Goal: Entertainment & Leisure: Browse casually

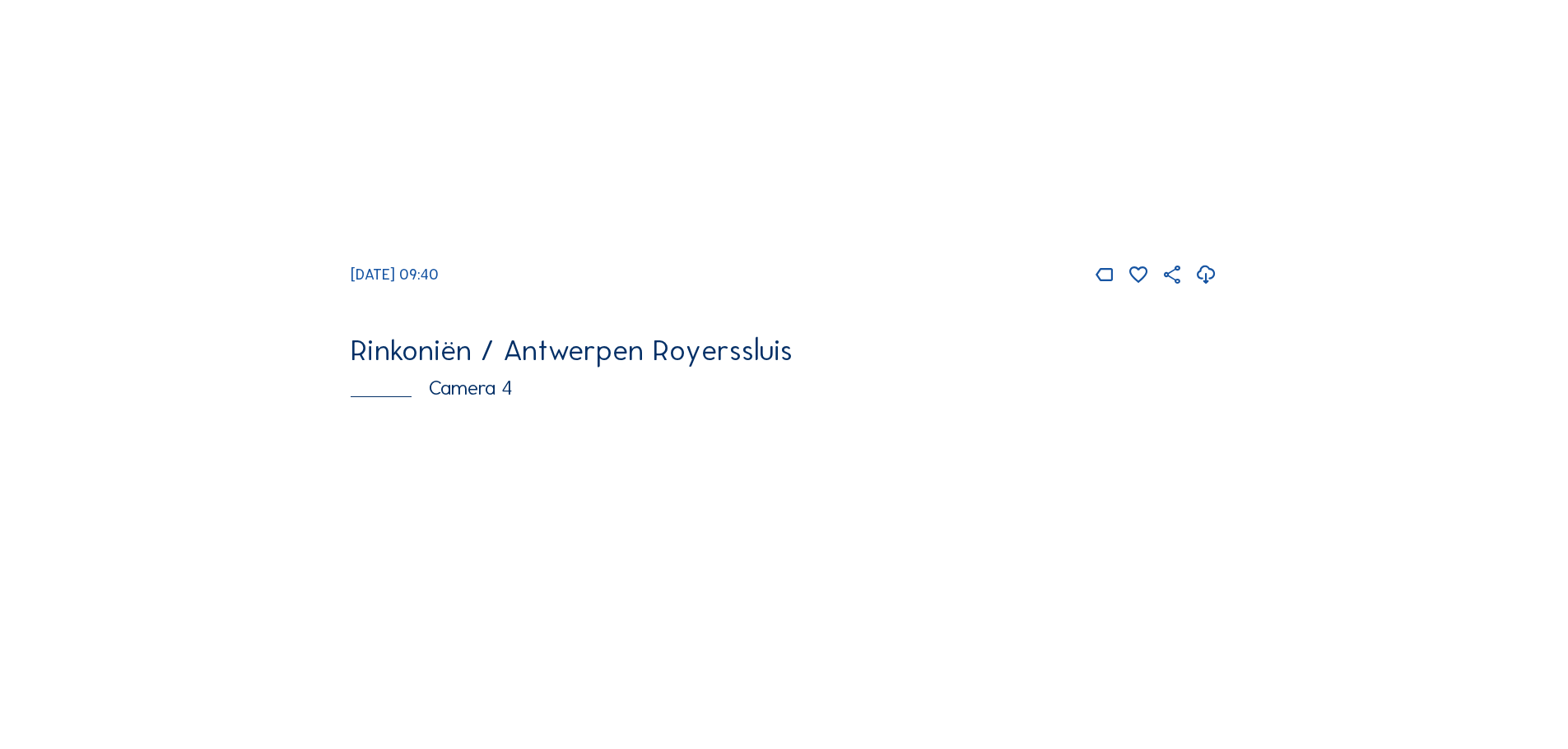
scroll to position [2797, 0]
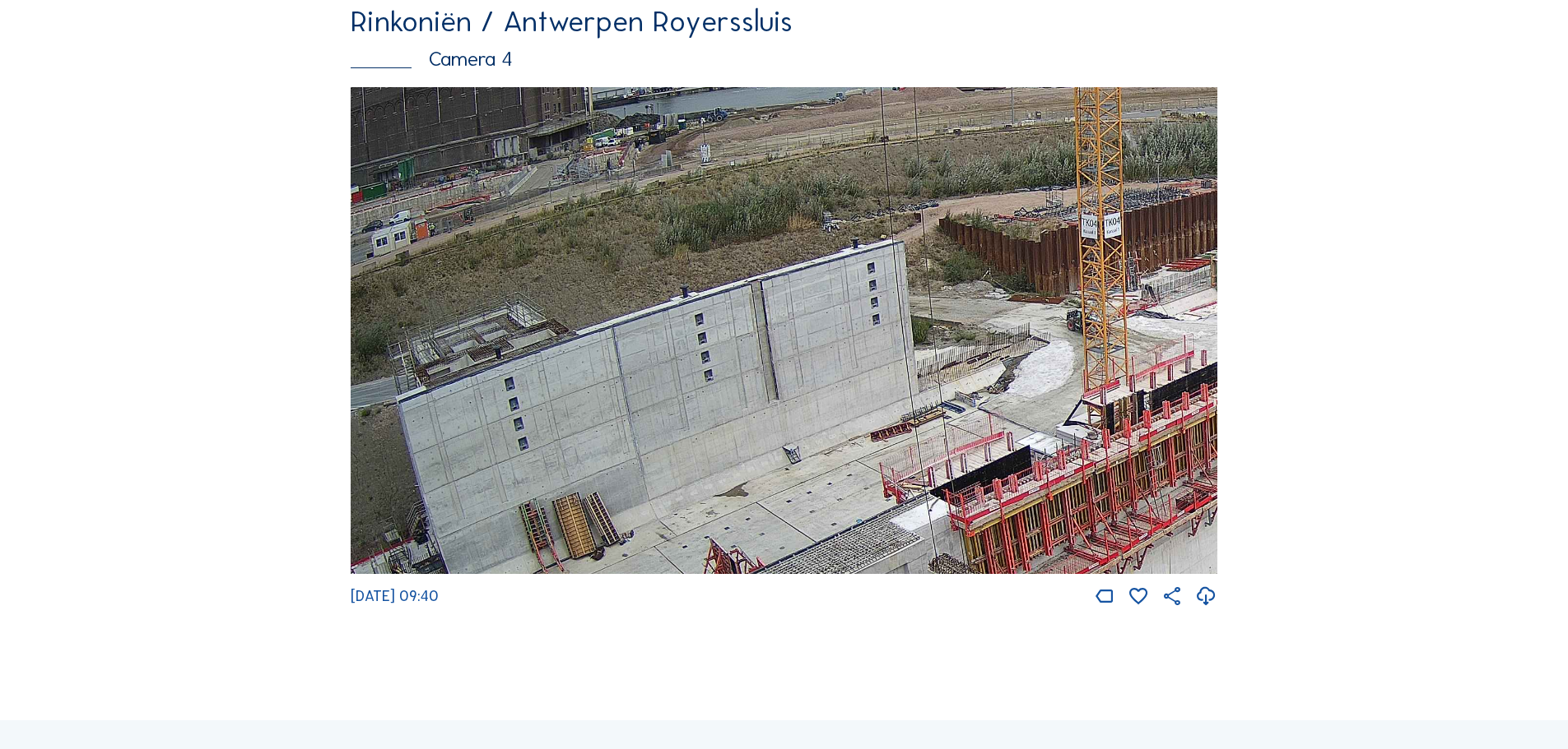
drag, startPoint x: 419, startPoint y: 320, endPoint x: 816, endPoint y: 365, distance: 399.5
click at [816, 365] on img at bounding box center [784, 331] width 867 height 488
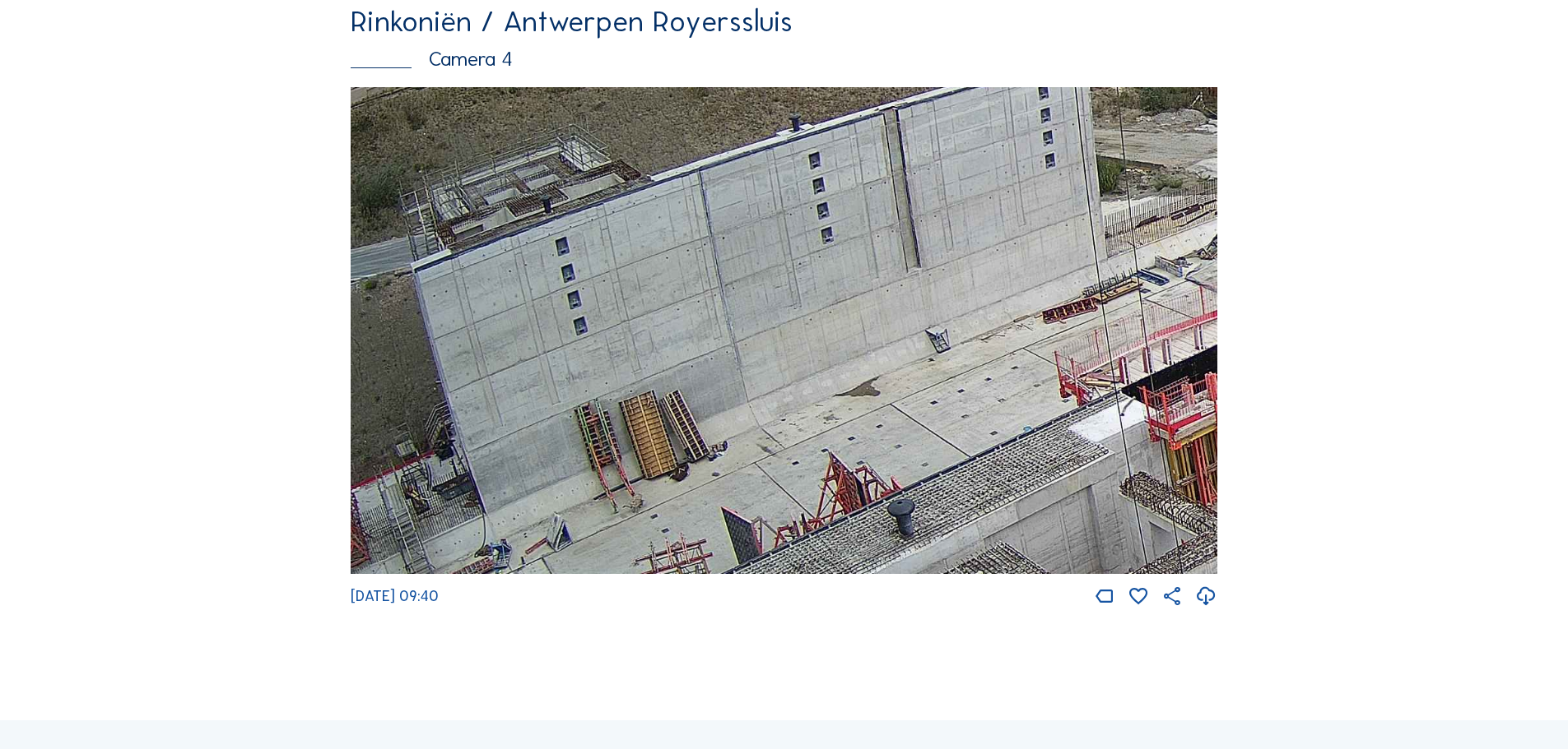
drag, startPoint x: 905, startPoint y: 465, endPoint x: 1079, endPoint y: 298, distance: 241.2
click at [1079, 298] on img at bounding box center [784, 331] width 867 height 488
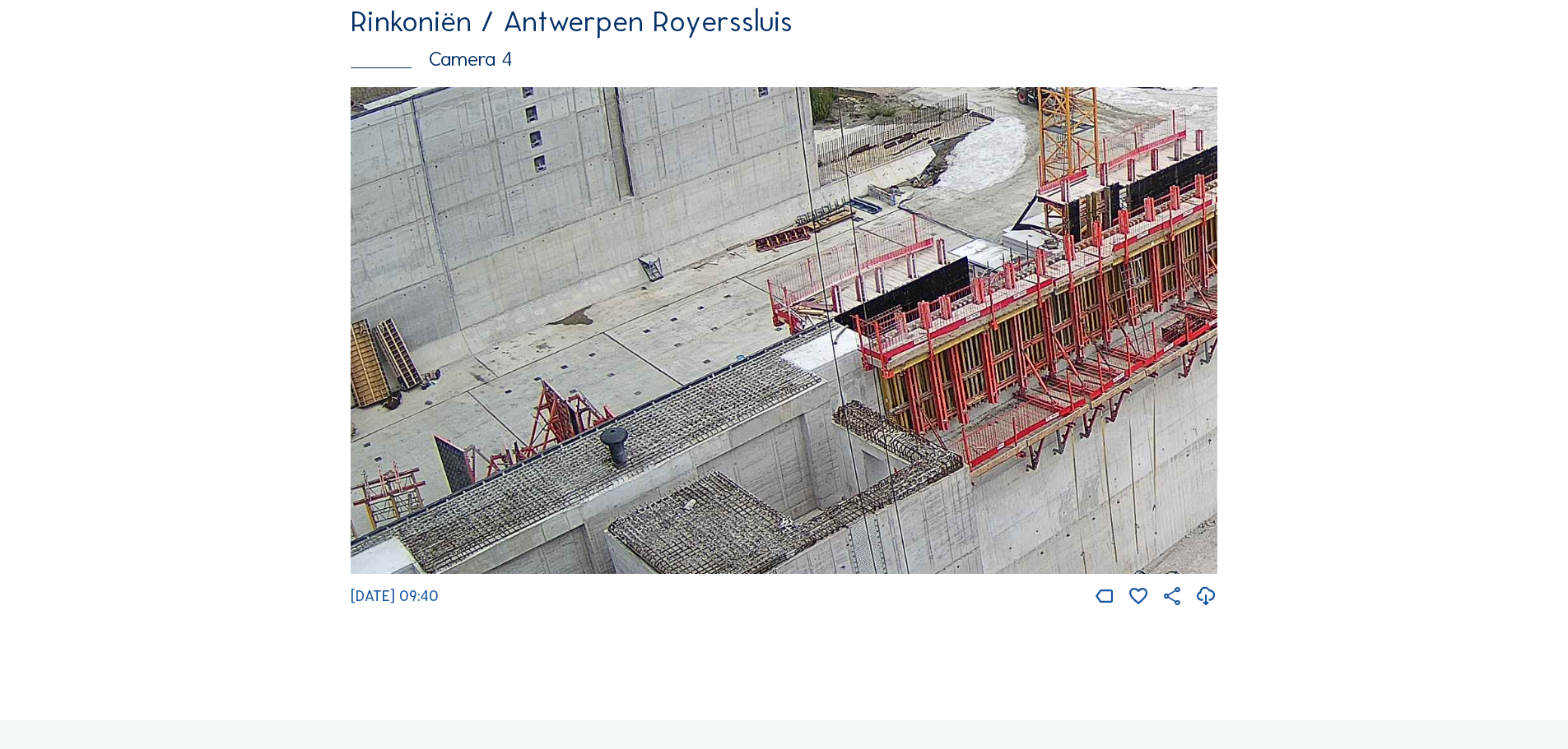
drag, startPoint x: 971, startPoint y: 299, endPoint x: 654, endPoint y: 220, distance: 326.7
click at [654, 220] on img at bounding box center [784, 331] width 867 height 488
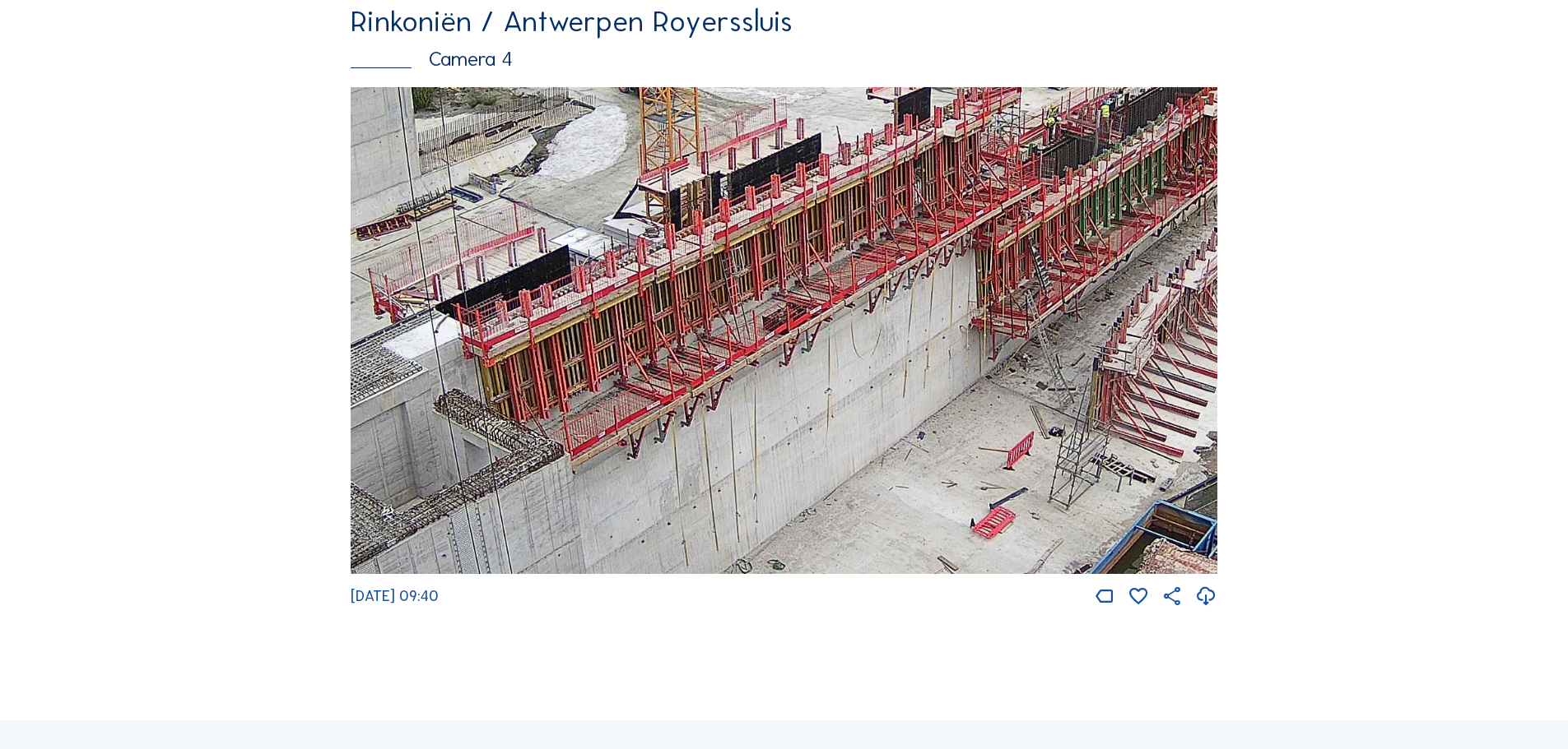
drag, startPoint x: 1015, startPoint y: 330, endPoint x: 646, endPoint y: 326, distance: 369.0
click at [646, 326] on img at bounding box center [784, 331] width 867 height 488
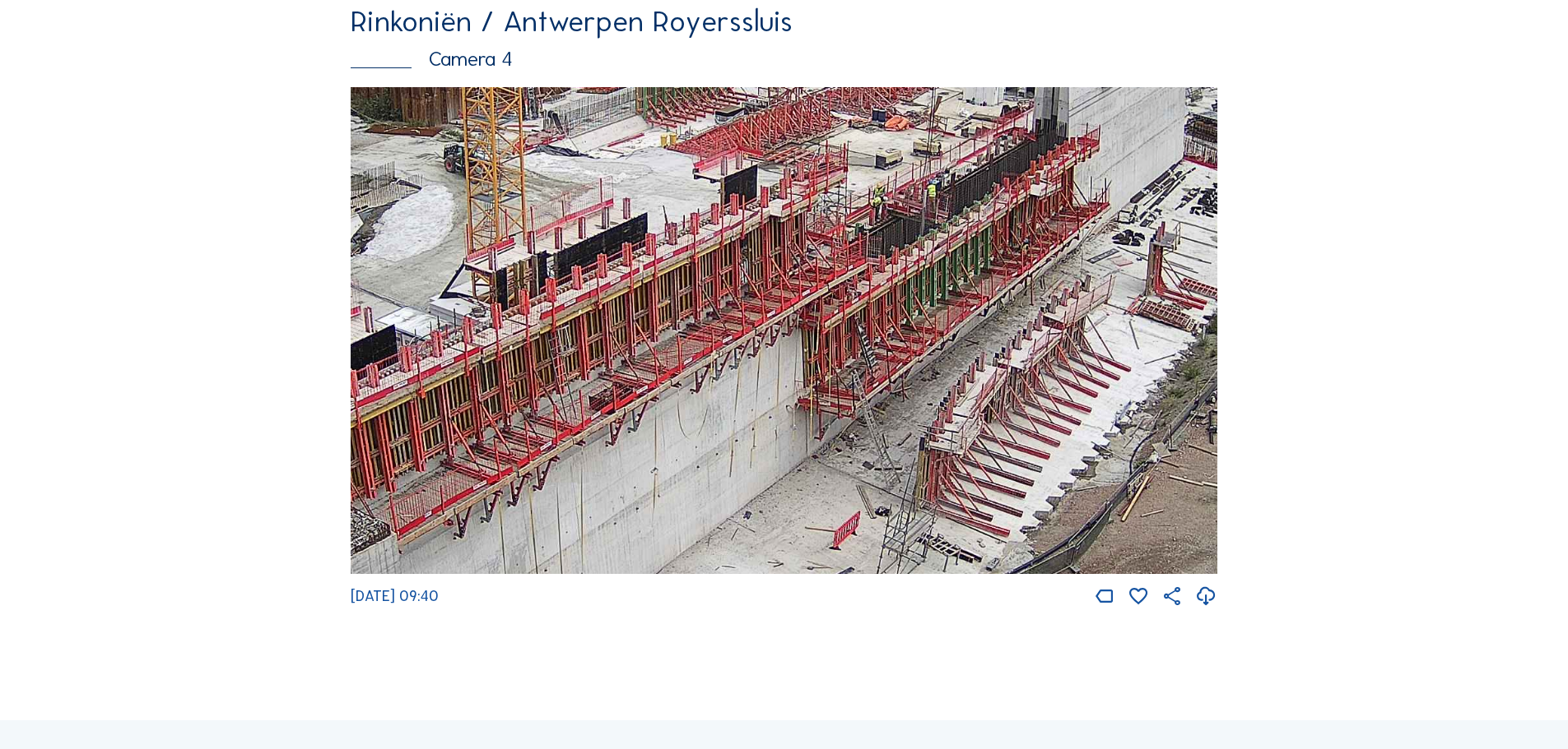
drag, startPoint x: 881, startPoint y: 309, endPoint x: 708, endPoint y: 389, distance: 190.6
click at [708, 389] on img at bounding box center [784, 331] width 867 height 488
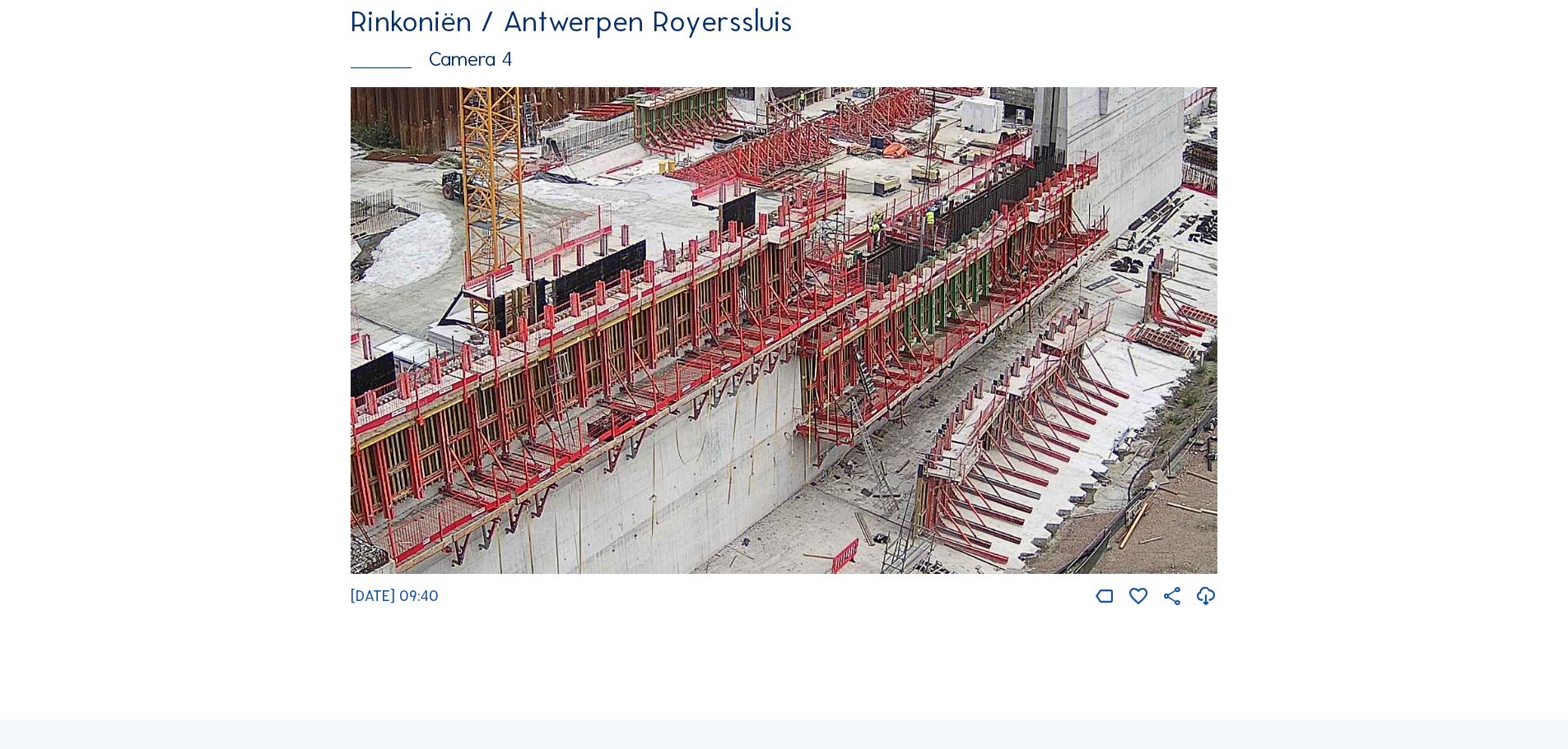
drag, startPoint x: 1041, startPoint y: 285, endPoint x: 1037, endPoint y: 300, distance: 15.5
click at [1037, 300] on img at bounding box center [784, 331] width 867 height 488
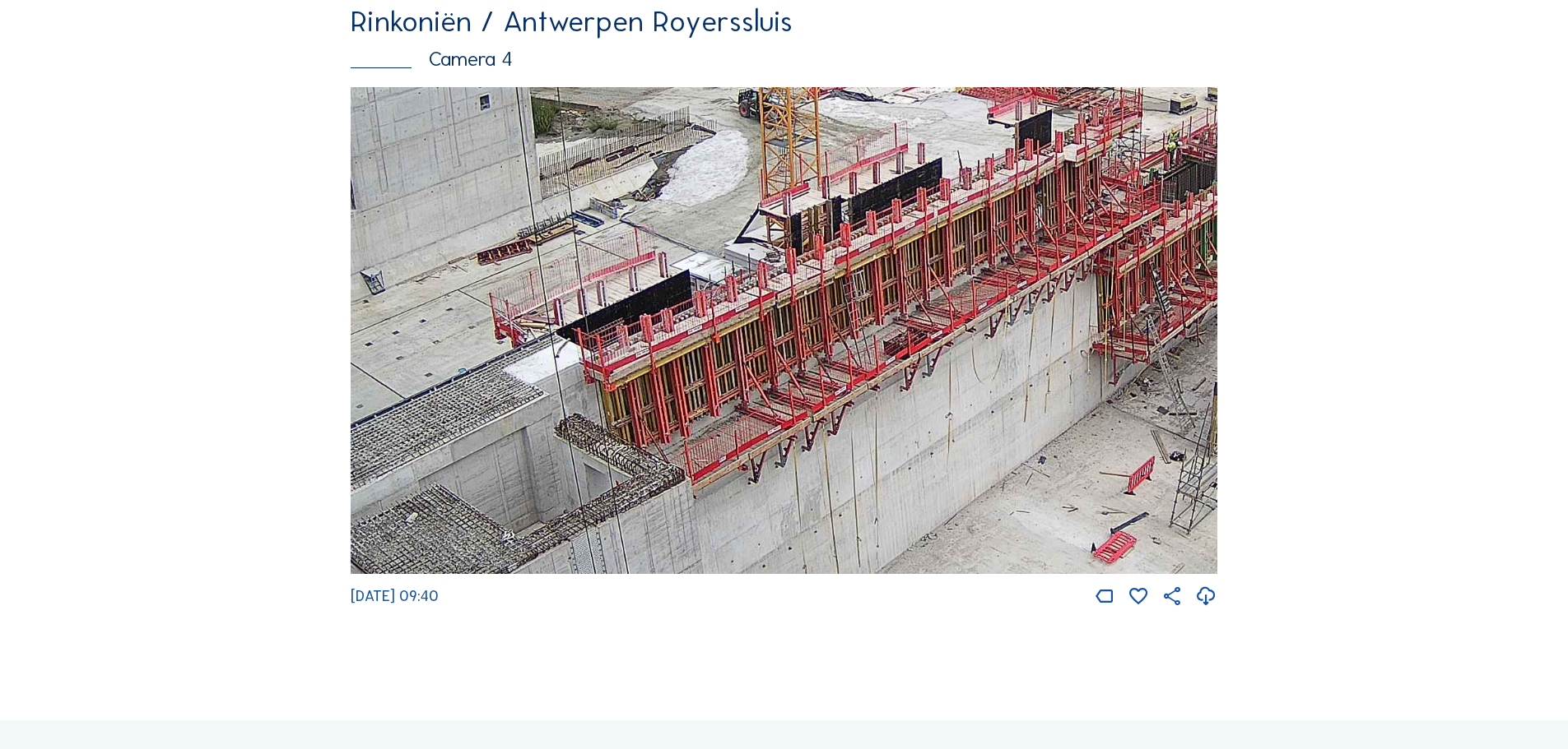
drag, startPoint x: 750, startPoint y: 435, endPoint x: 1047, endPoint y: 353, distance: 308.1
click at [1047, 353] on img at bounding box center [784, 331] width 867 height 488
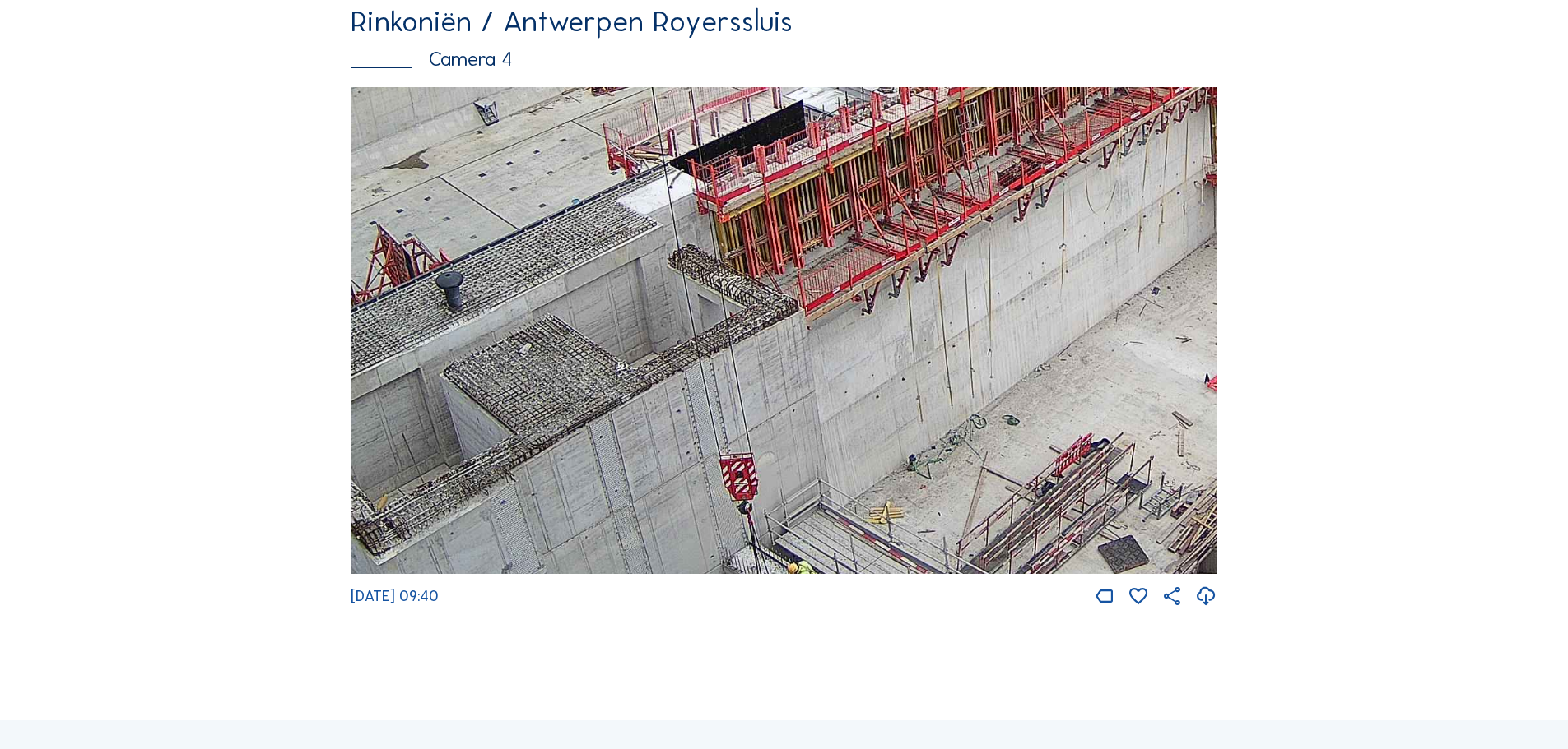
drag, startPoint x: 1059, startPoint y: 363, endPoint x: 1103, endPoint y: 271, distance: 102.0
click at [1103, 271] on img at bounding box center [784, 331] width 867 height 488
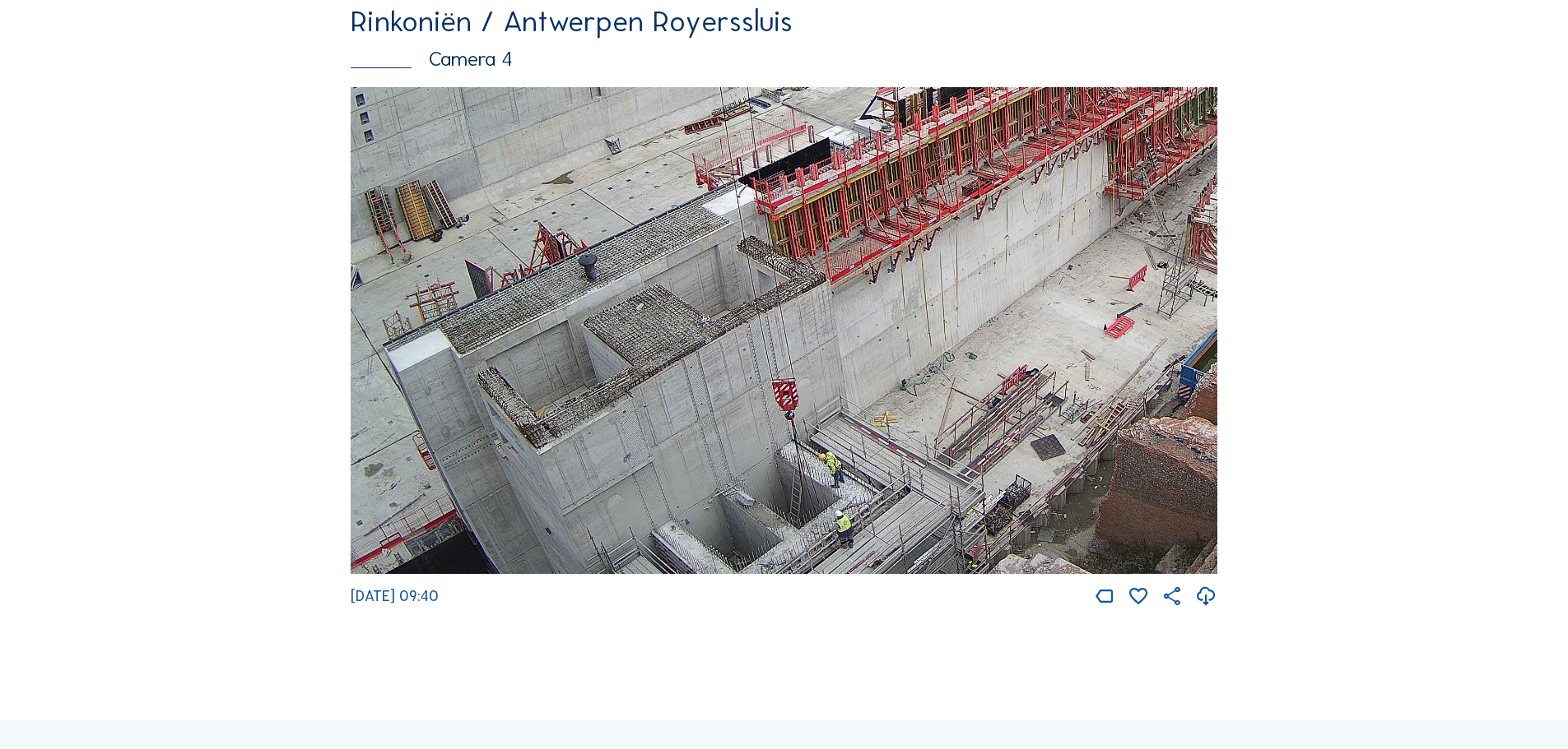
drag, startPoint x: 675, startPoint y: 503, endPoint x: 757, endPoint y: 315, distance: 205.1
click at [757, 315] on img at bounding box center [784, 331] width 867 height 488
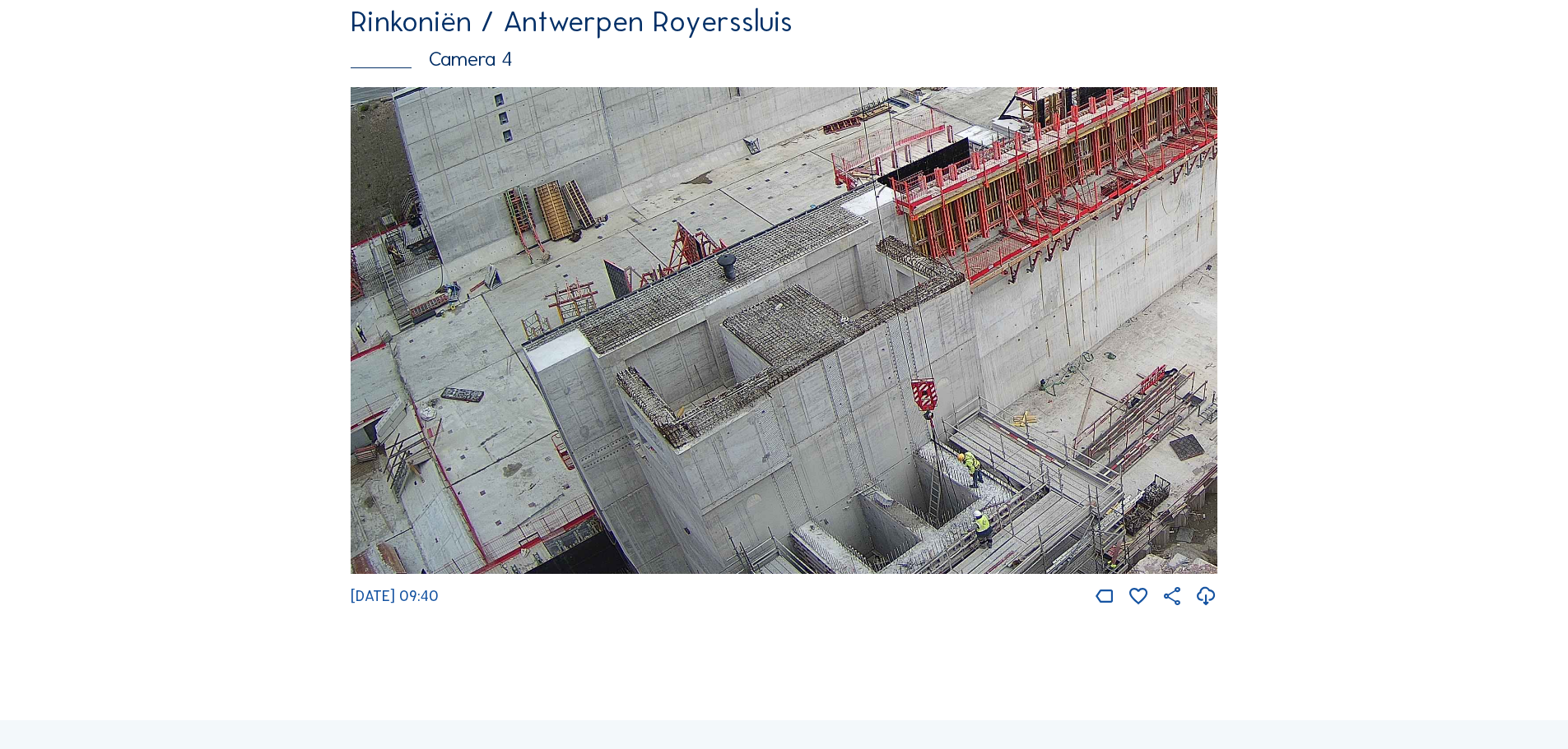
drag, startPoint x: 628, startPoint y: 425, endPoint x: 1113, endPoint y: 120, distance: 572.9
click at [1097, 132] on img at bounding box center [784, 331] width 867 height 488
drag, startPoint x: 788, startPoint y: 299, endPoint x: 855, endPoint y: 232, distance: 94.8
click at [835, 244] on img at bounding box center [784, 331] width 867 height 488
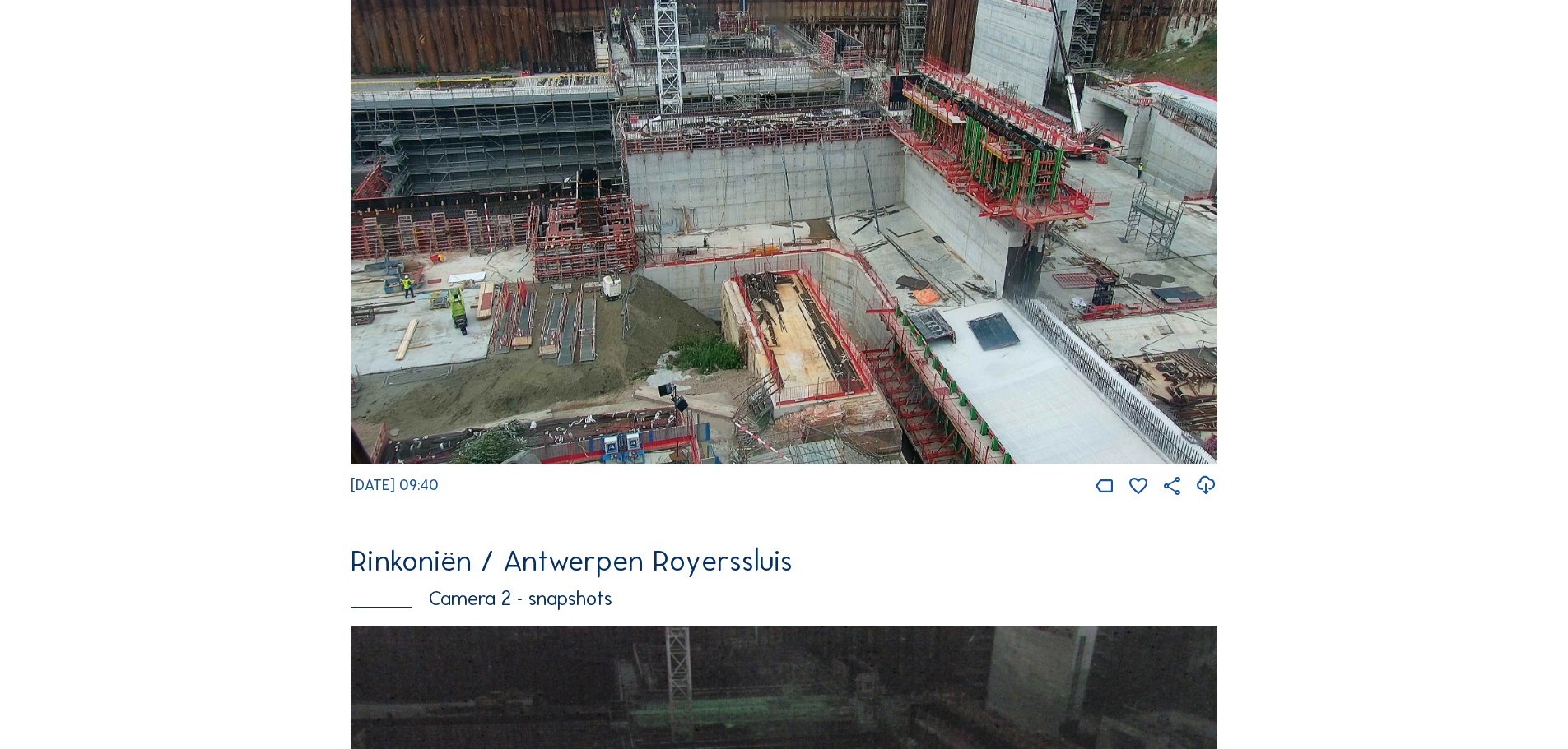
scroll to position [987, 0]
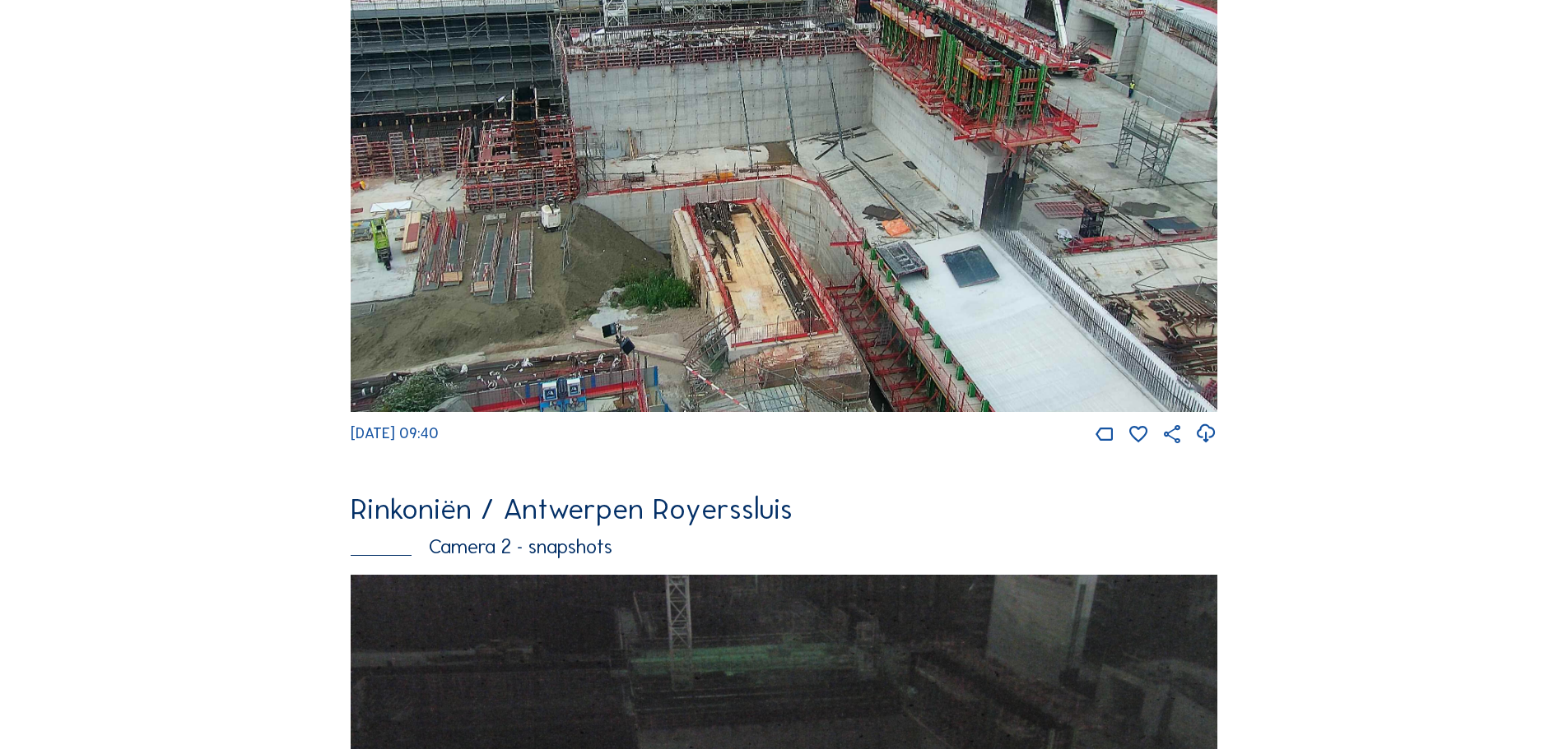
drag, startPoint x: 1053, startPoint y: 349, endPoint x: 912, endPoint y: 293, distance: 151.7
click at [902, 301] on img at bounding box center [784, 158] width 867 height 508
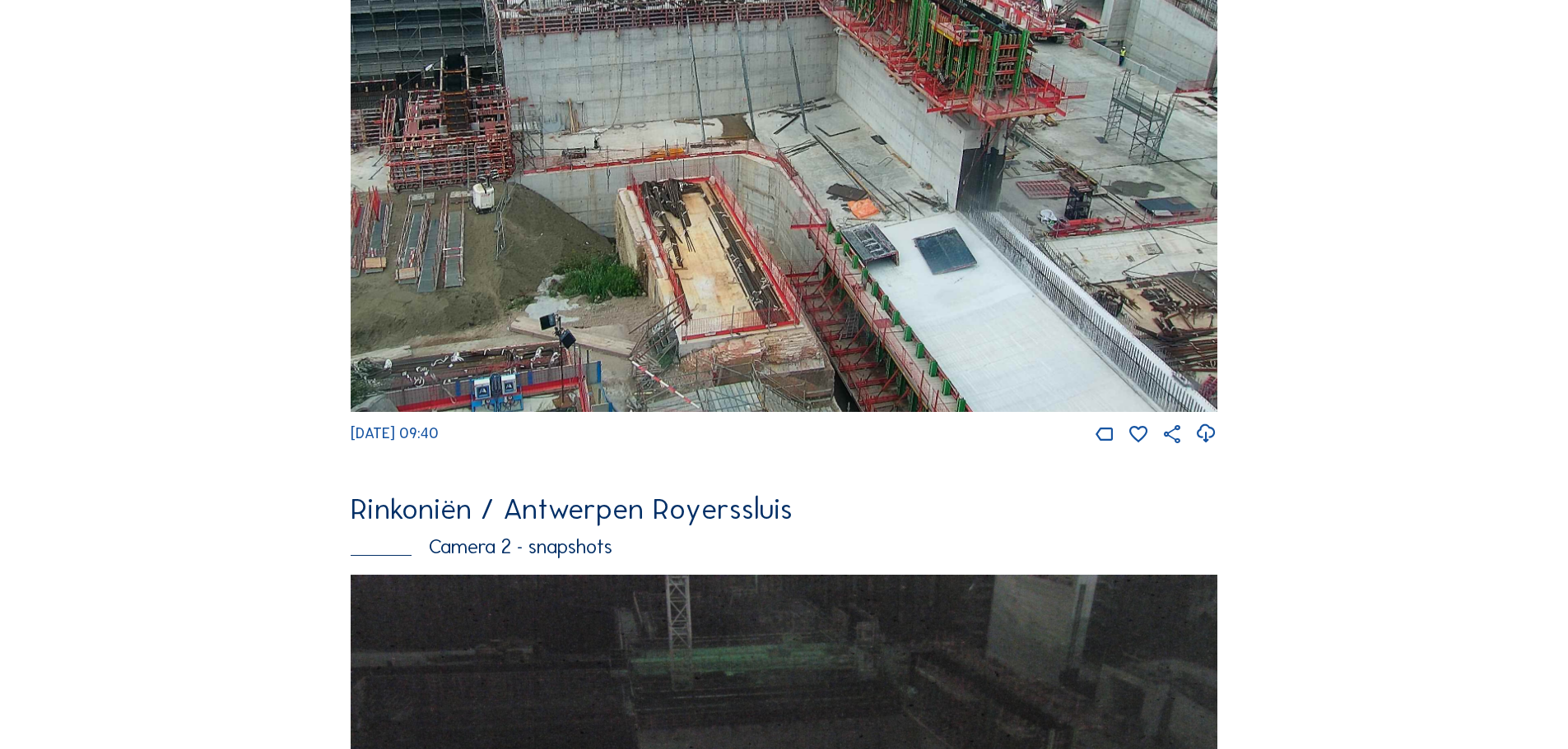
drag, startPoint x: 1148, startPoint y: 334, endPoint x: 881, endPoint y: 191, distance: 302.9
click at [881, 191] on img at bounding box center [784, 158] width 867 height 508
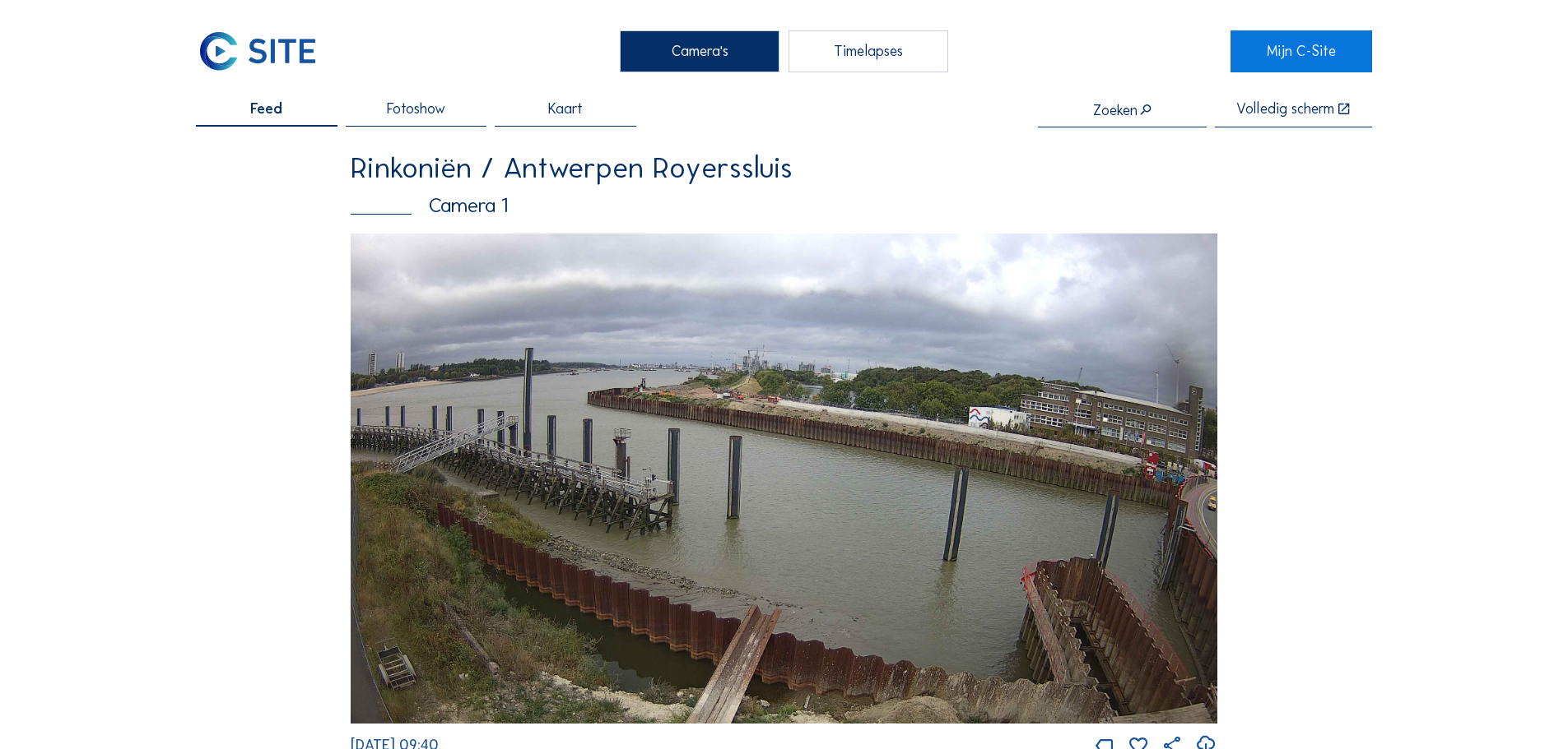
scroll to position [0, 0]
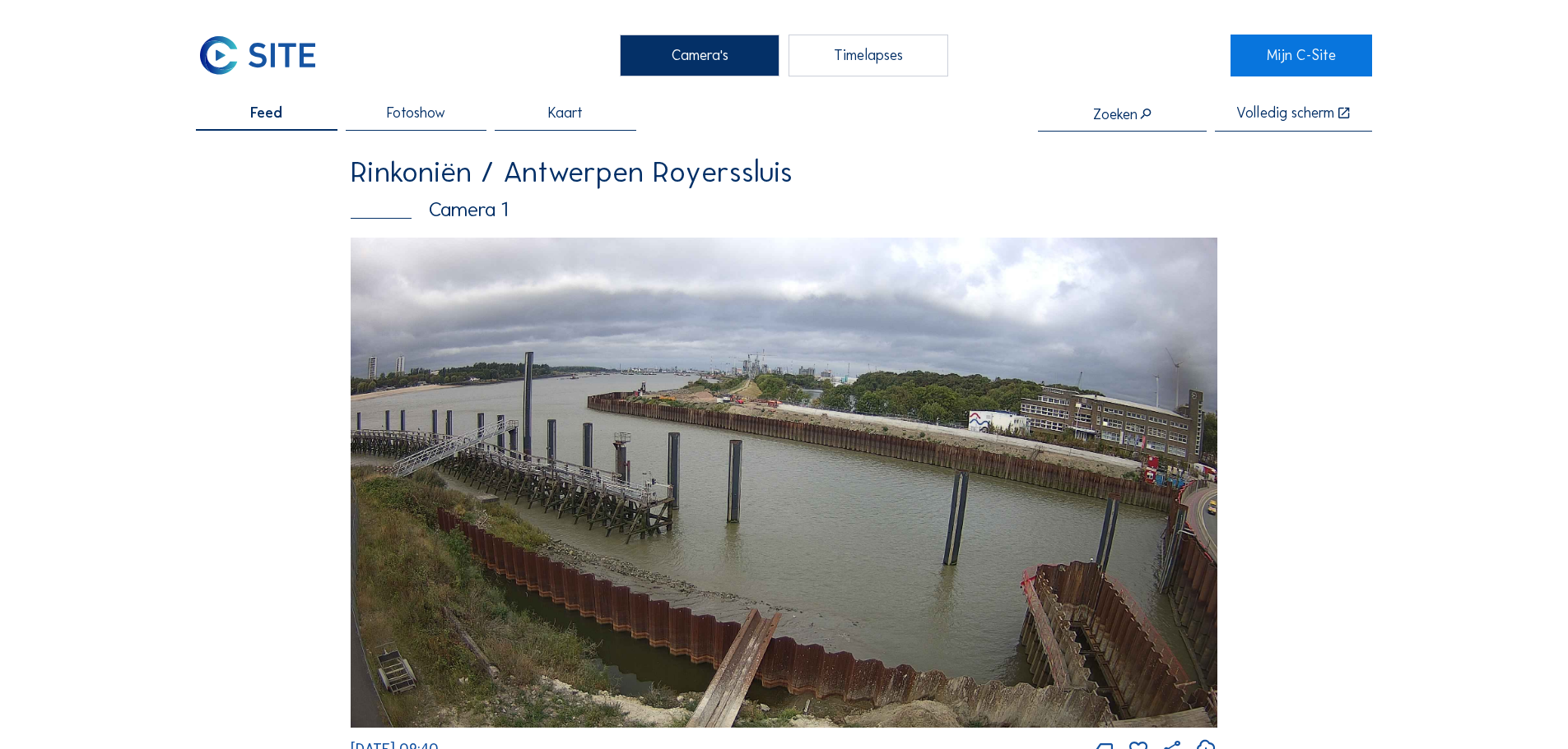
click at [256, 51] on img at bounding box center [258, 55] width 123 height 41
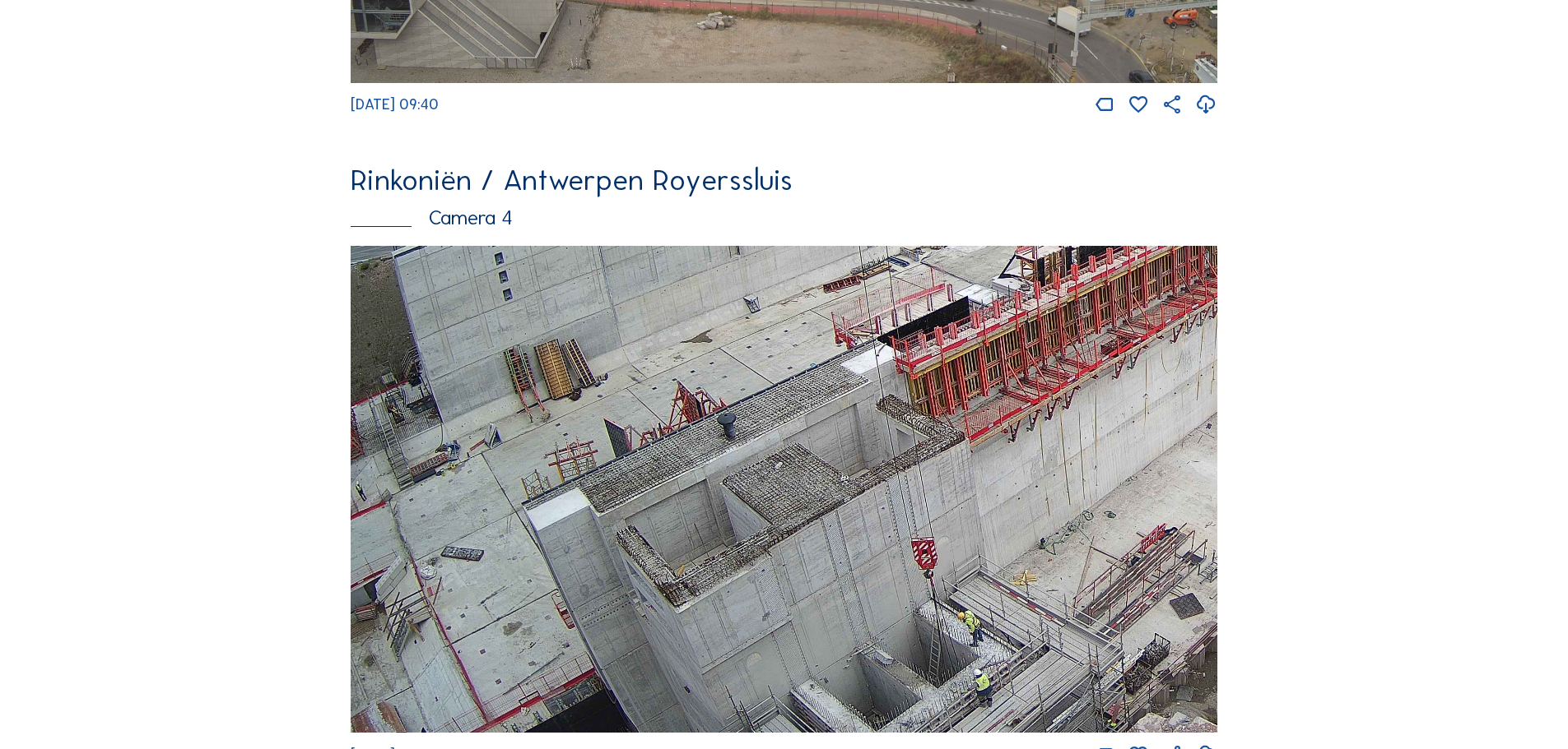
scroll to position [2632, 0]
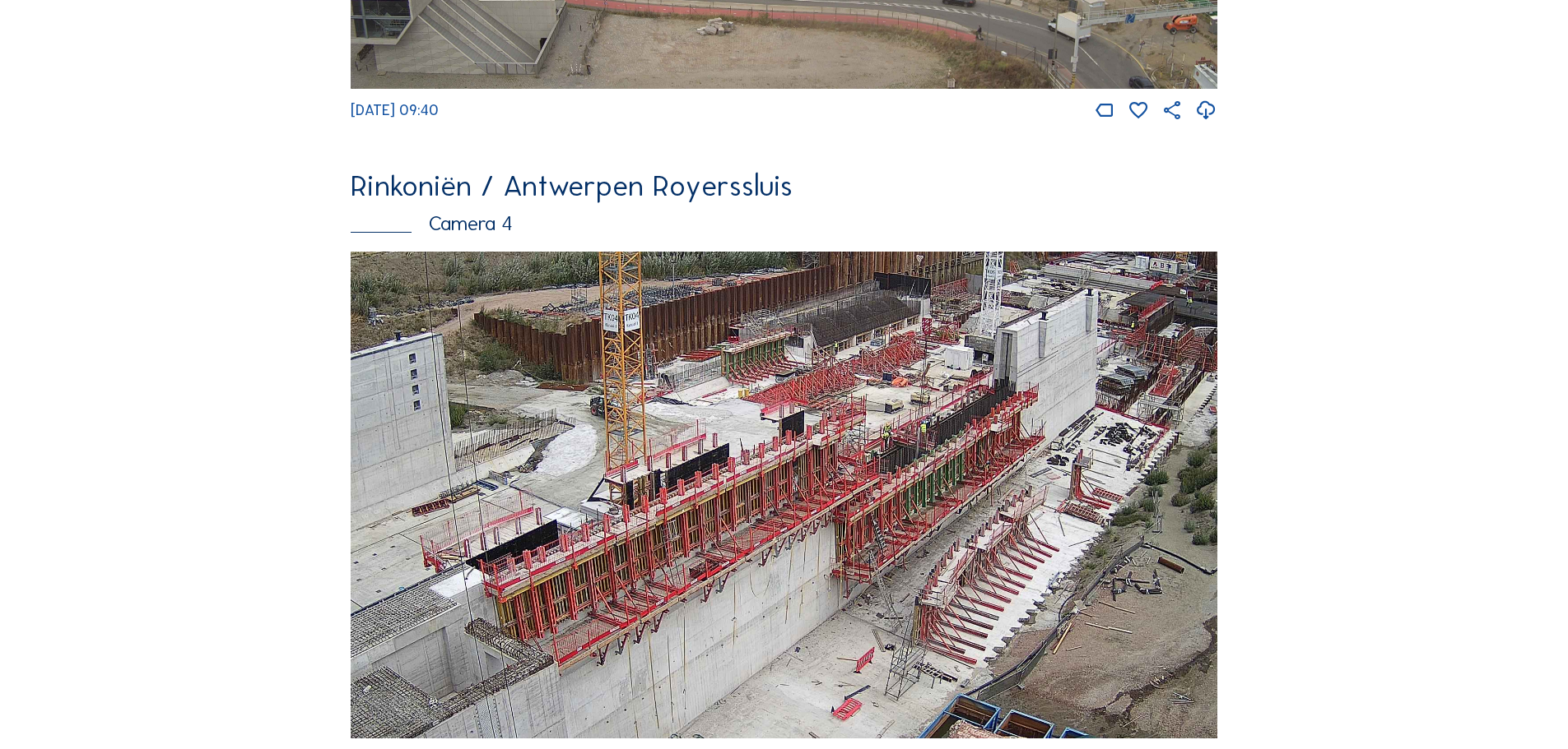
drag, startPoint x: 1107, startPoint y: 356, endPoint x: 698, endPoint y: 571, distance: 462.1
click at [696, 573] on img at bounding box center [784, 496] width 867 height 488
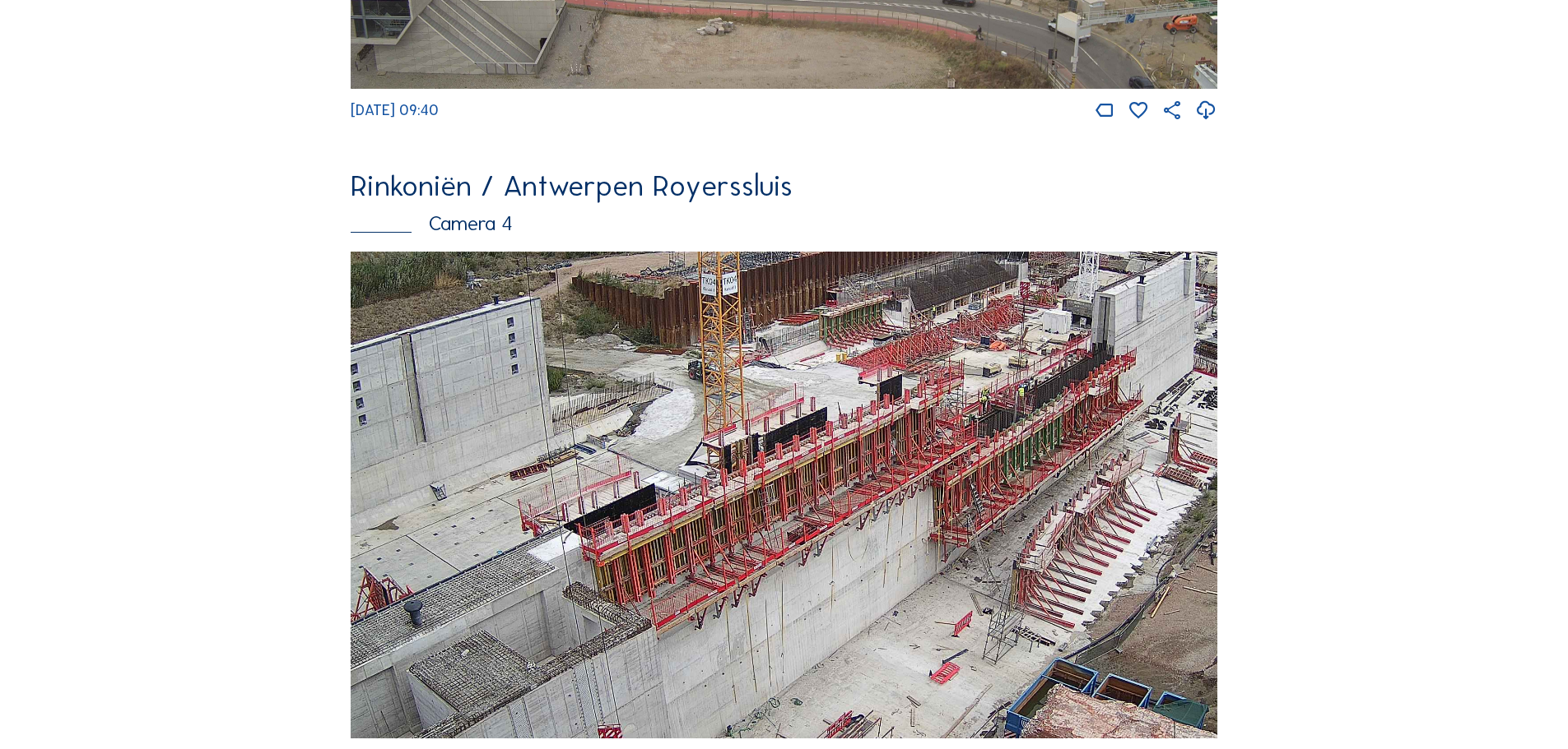
drag, startPoint x: 639, startPoint y: 516, endPoint x: 736, endPoint y: 480, distance: 103.5
click at [736, 480] on img at bounding box center [784, 496] width 867 height 488
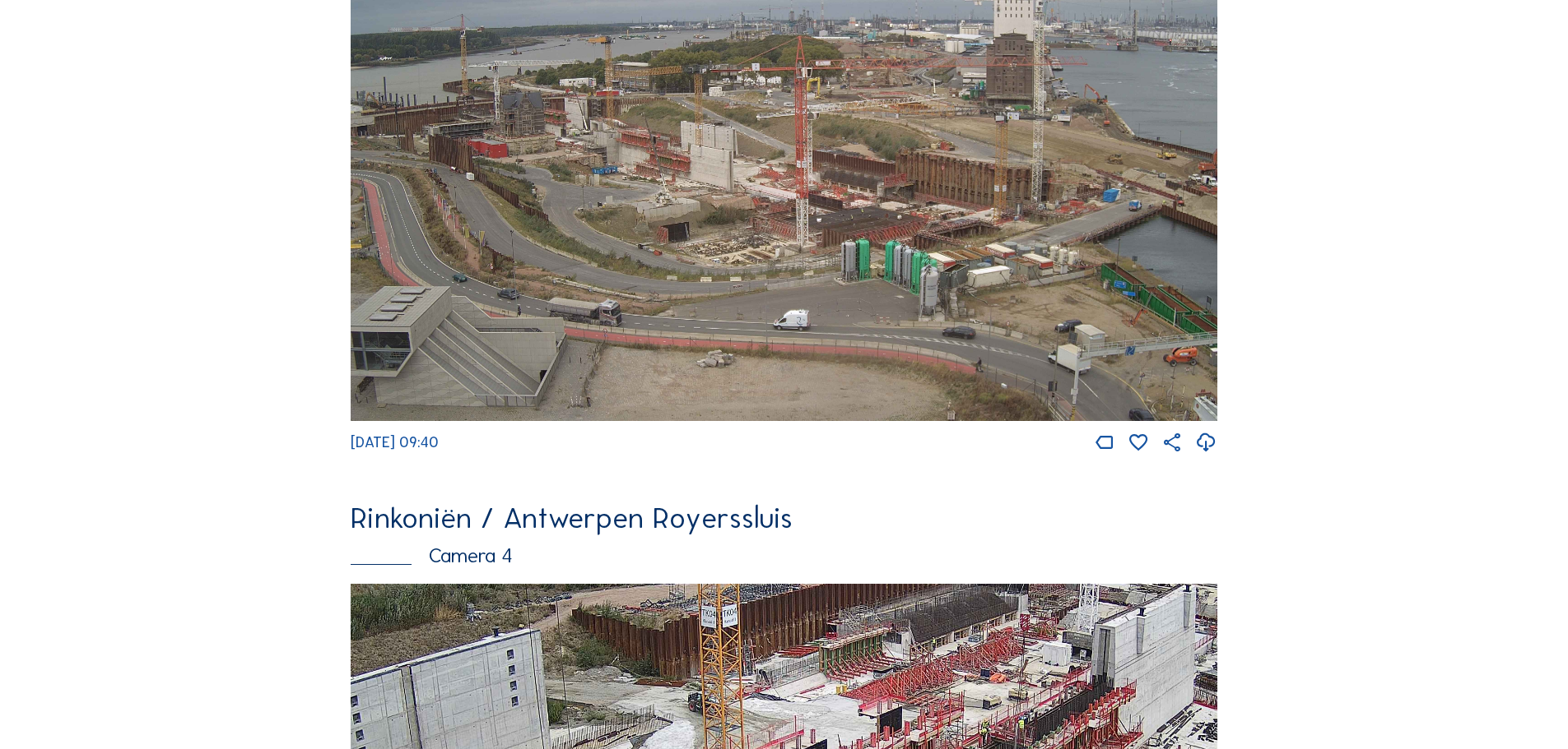
scroll to position [2467, 0]
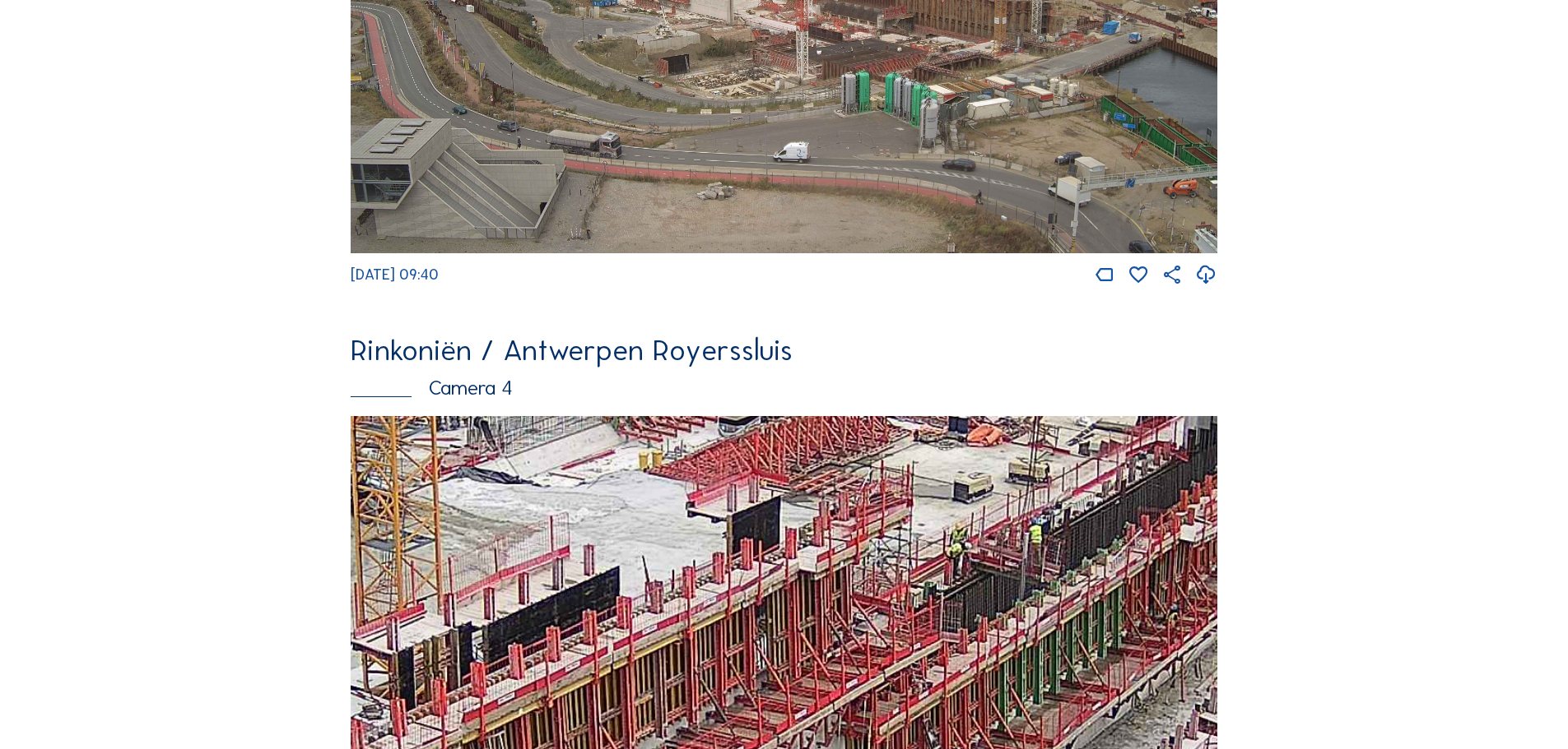
click at [1021, 611] on img at bounding box center [784, 660] width 867 height 488
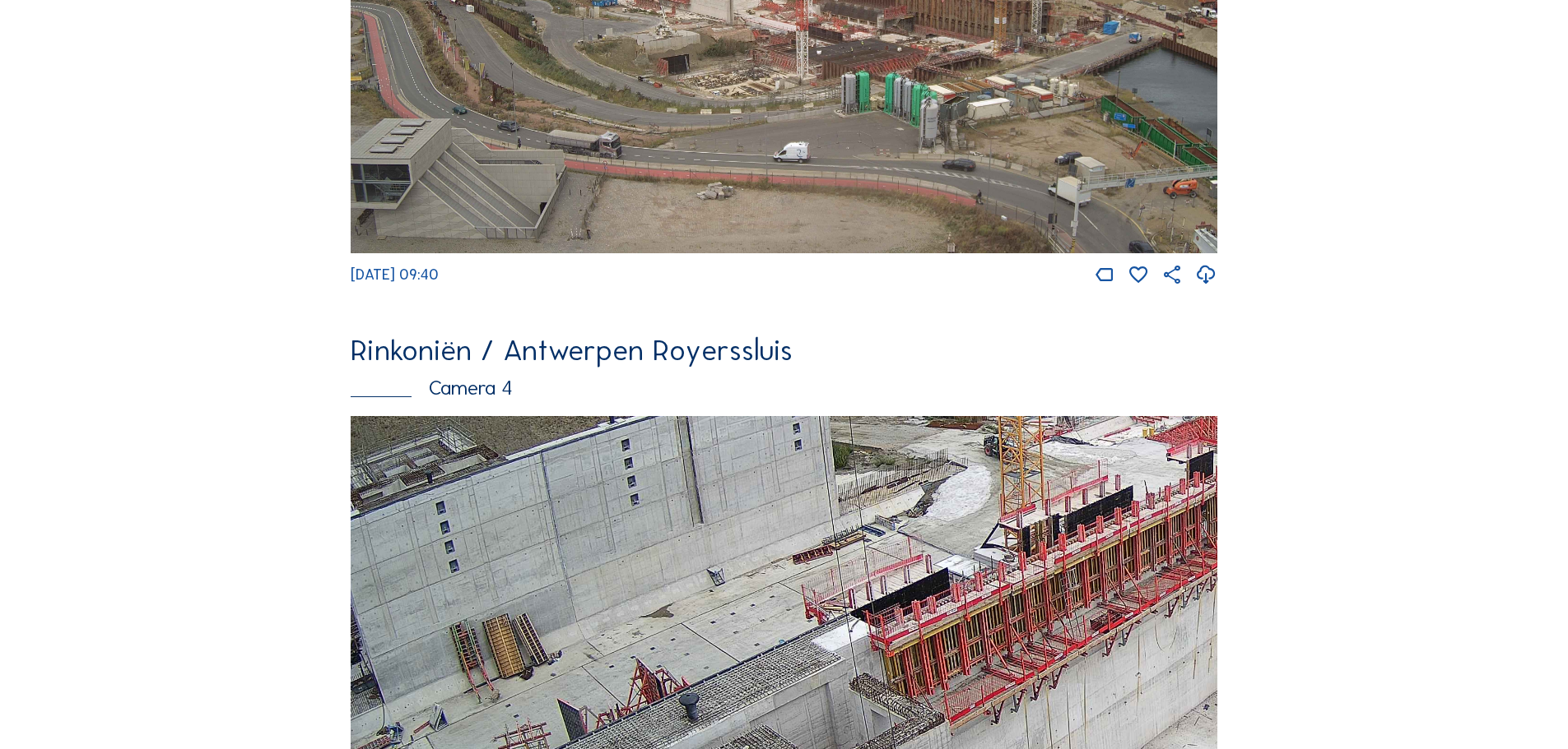
drag, startPoint x: 674, startPoint y: 592, endPoint x: 925, endPoint y: 448, distance: 289.4
click at [925, 448] on img at bounding box center [784, 660] width 867 height 488
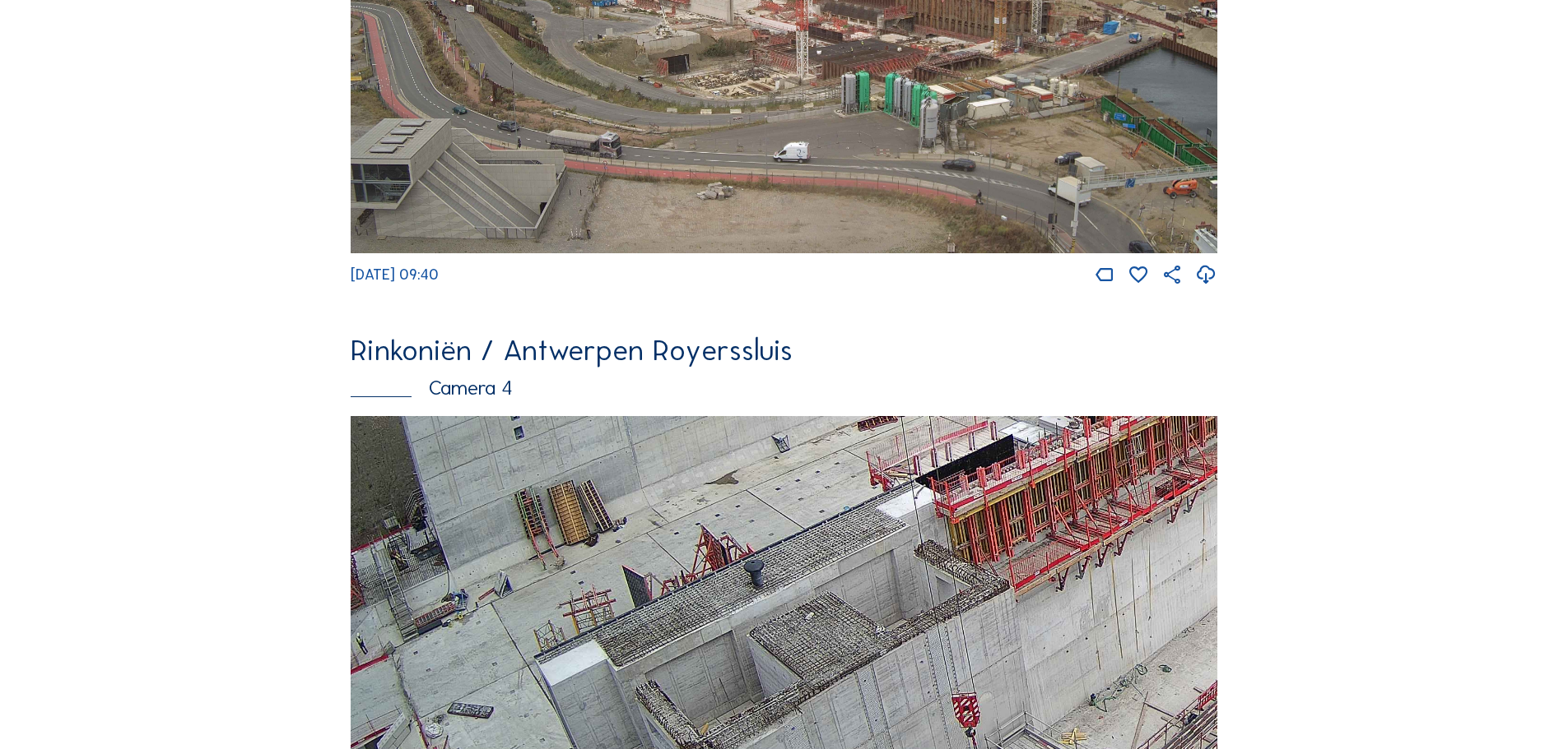
drag, startPoint x: 615, startPoint y: 659, endPoint x: 916, endPoint y: 502, distance: 339.5
click at [916, 502] on img at bounding box center [784, 660] width 867 height 488
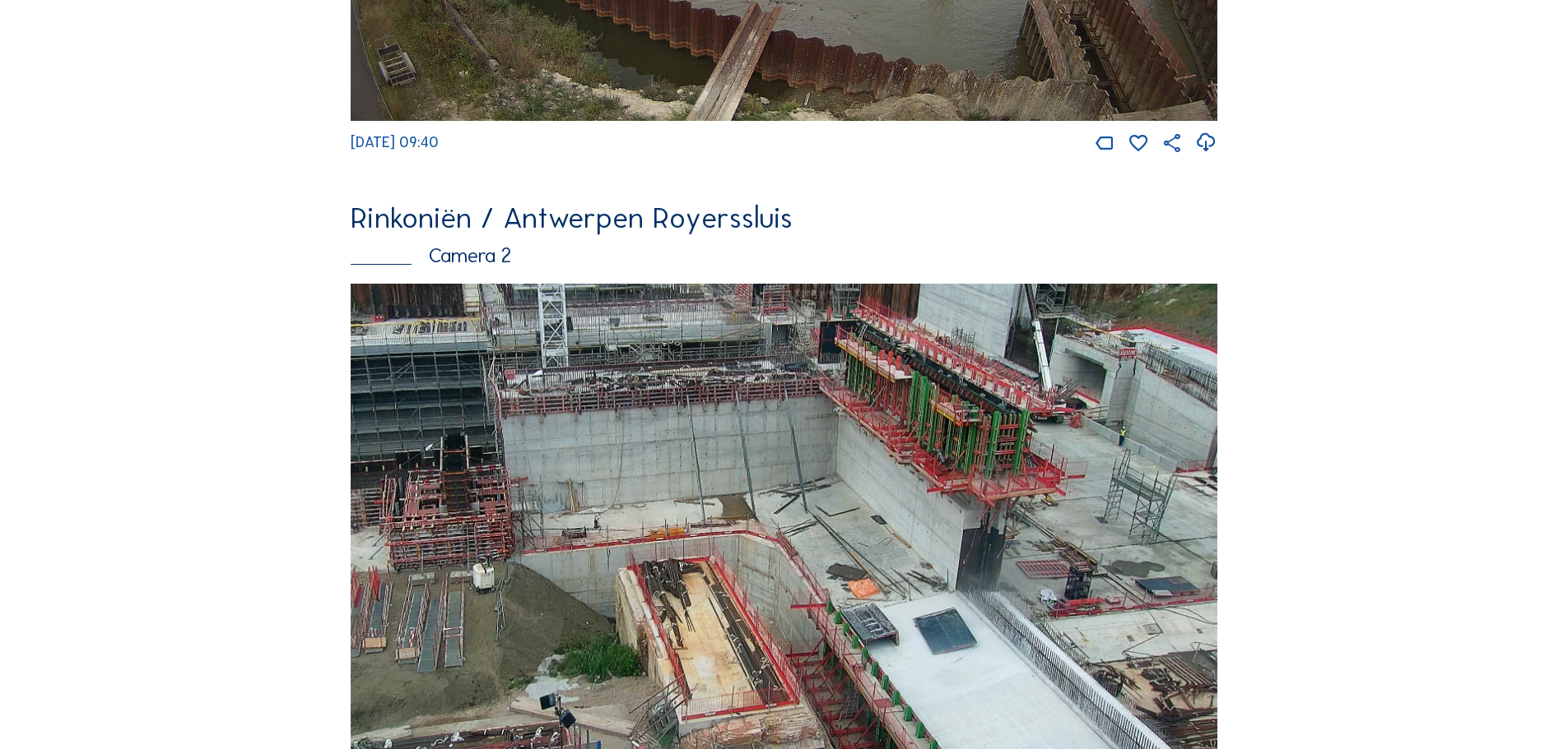
scroll to position [0, 0]
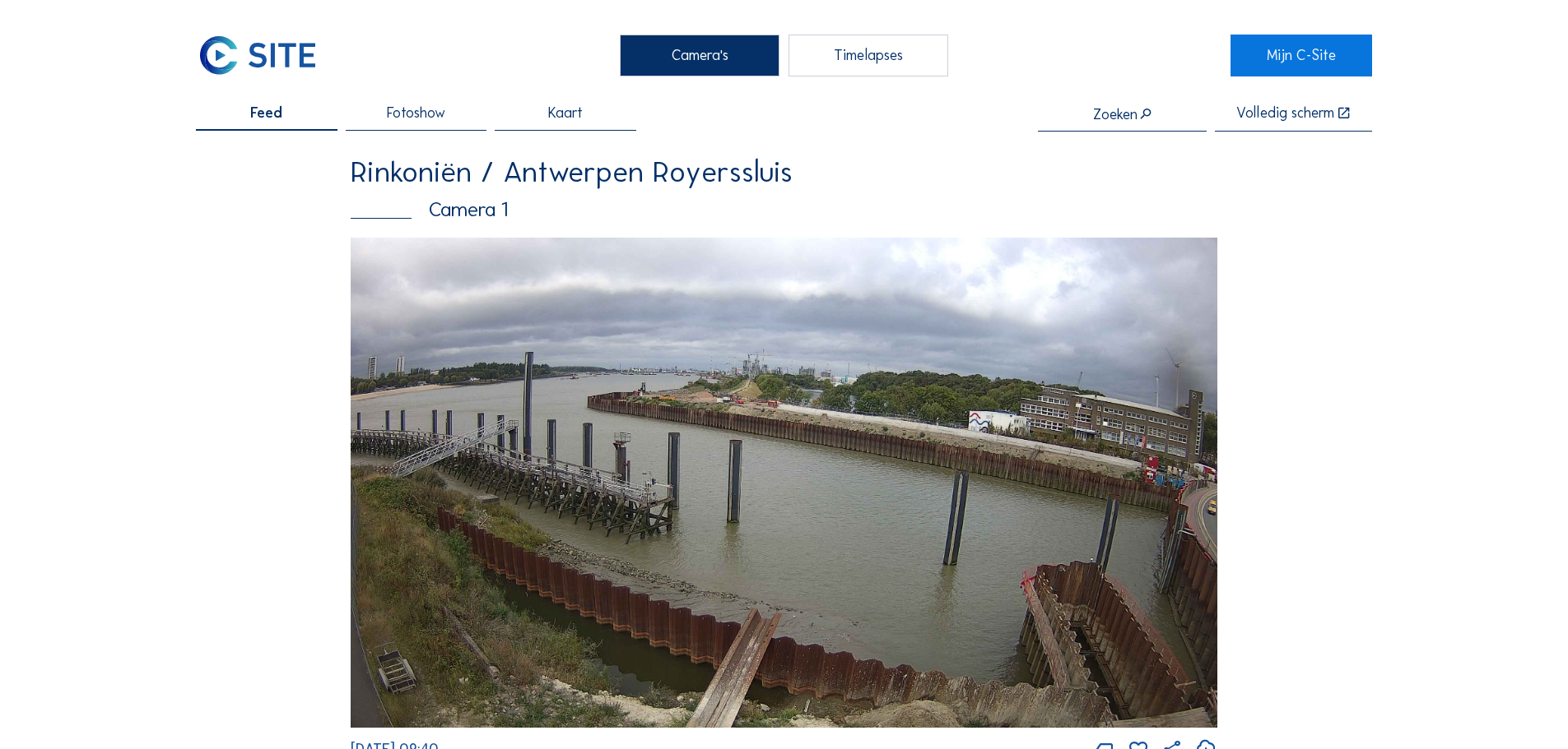
click at [266, 73] on img at bounding box center [258, 55] width 123 height 41
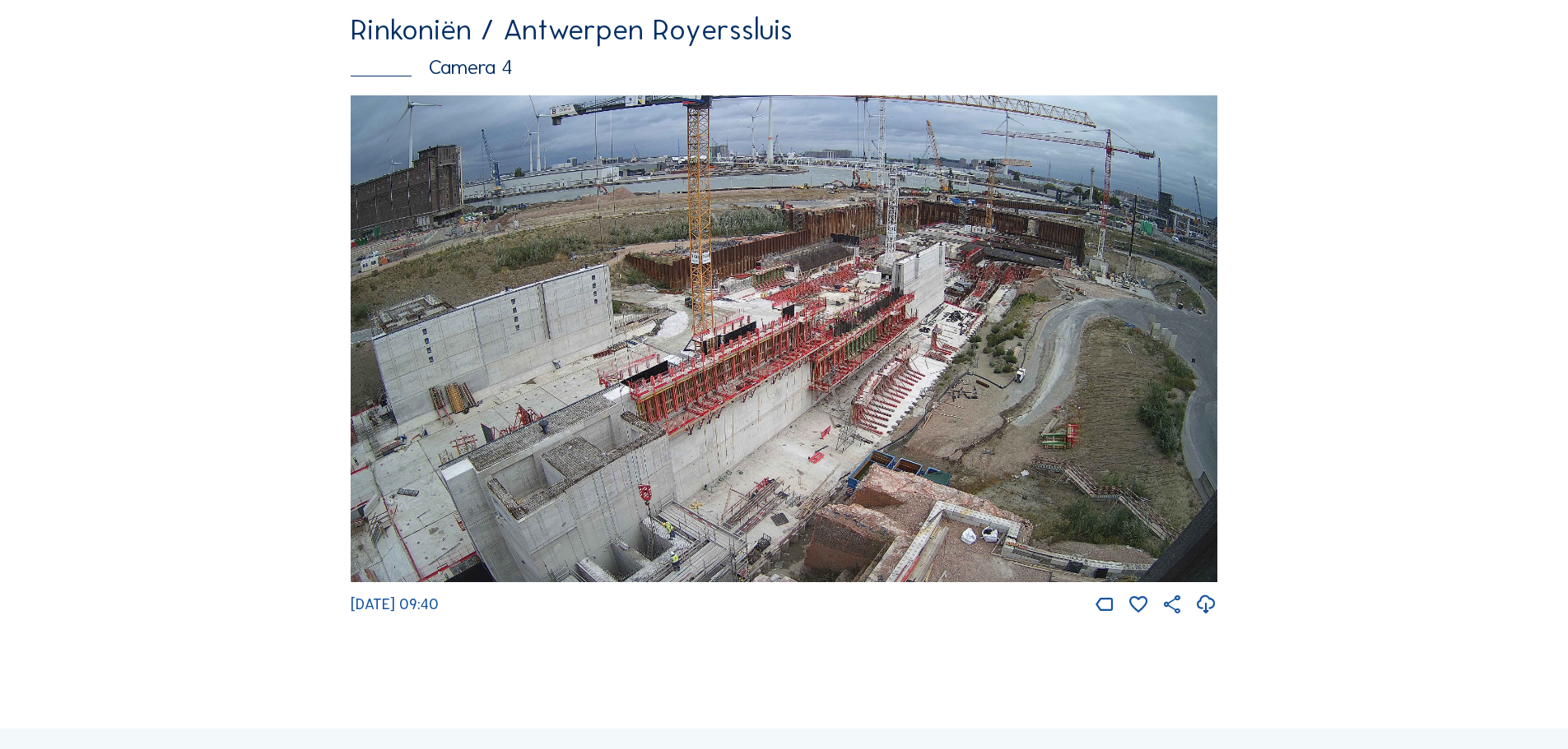
scroll to position [2797, 0]
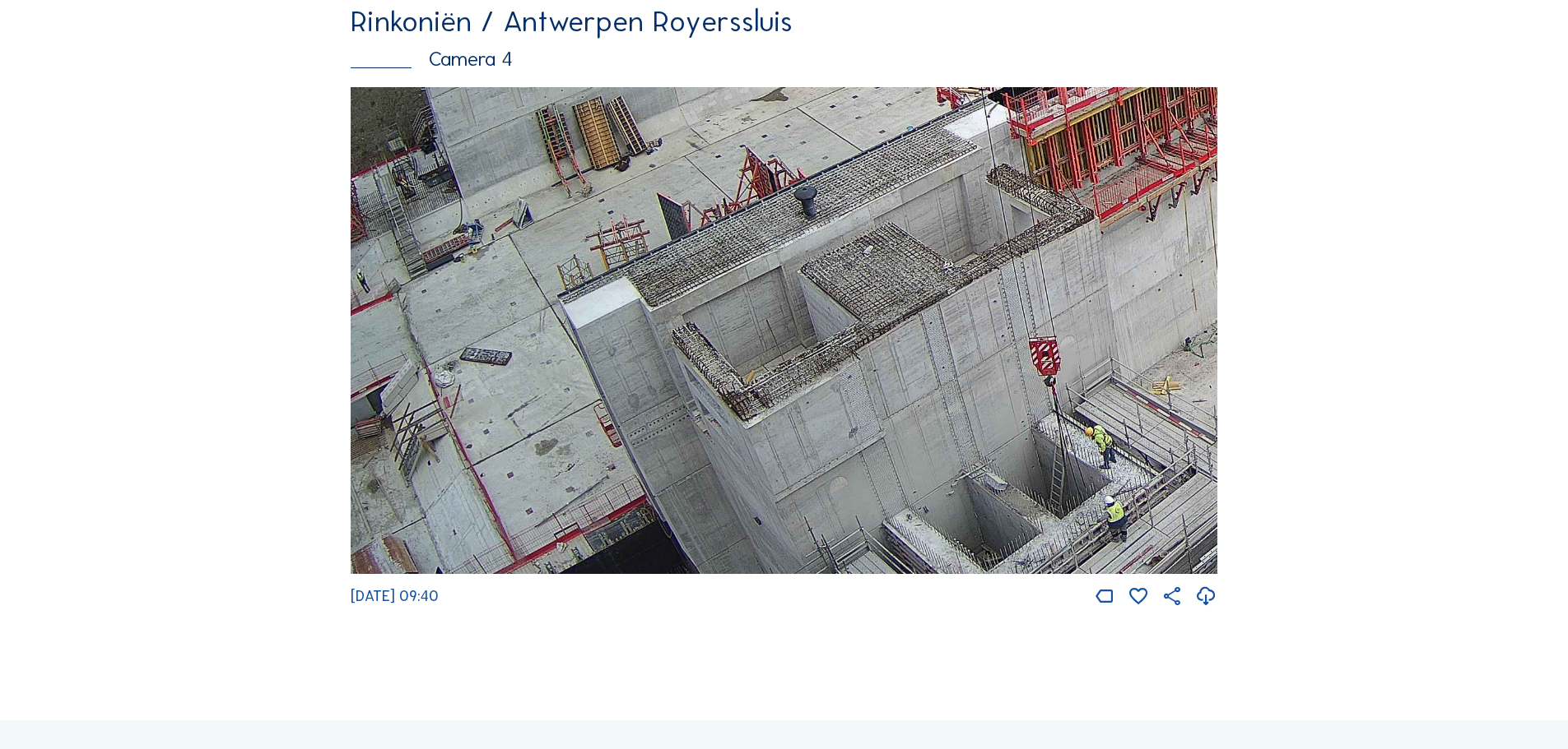
drag, startPoint x: 514, startPoint y: 532, endPoint x: 777, endPoint y: 216, distance: 411.1
click at [777, 216] on img at bounding box center [784, 331] width 867 height 488
drag, startPoint x: 839, startPoint y: 321, endPoint x: 942, endPoint y: 278, distance: 111.6
click at [942, 278] on img at bounding box center [784, 331] width 867 height 488
drag, startPoint x: 782, startPoint y: 385, endPoint x: 927, endPoint y: 295, distance: 170.7
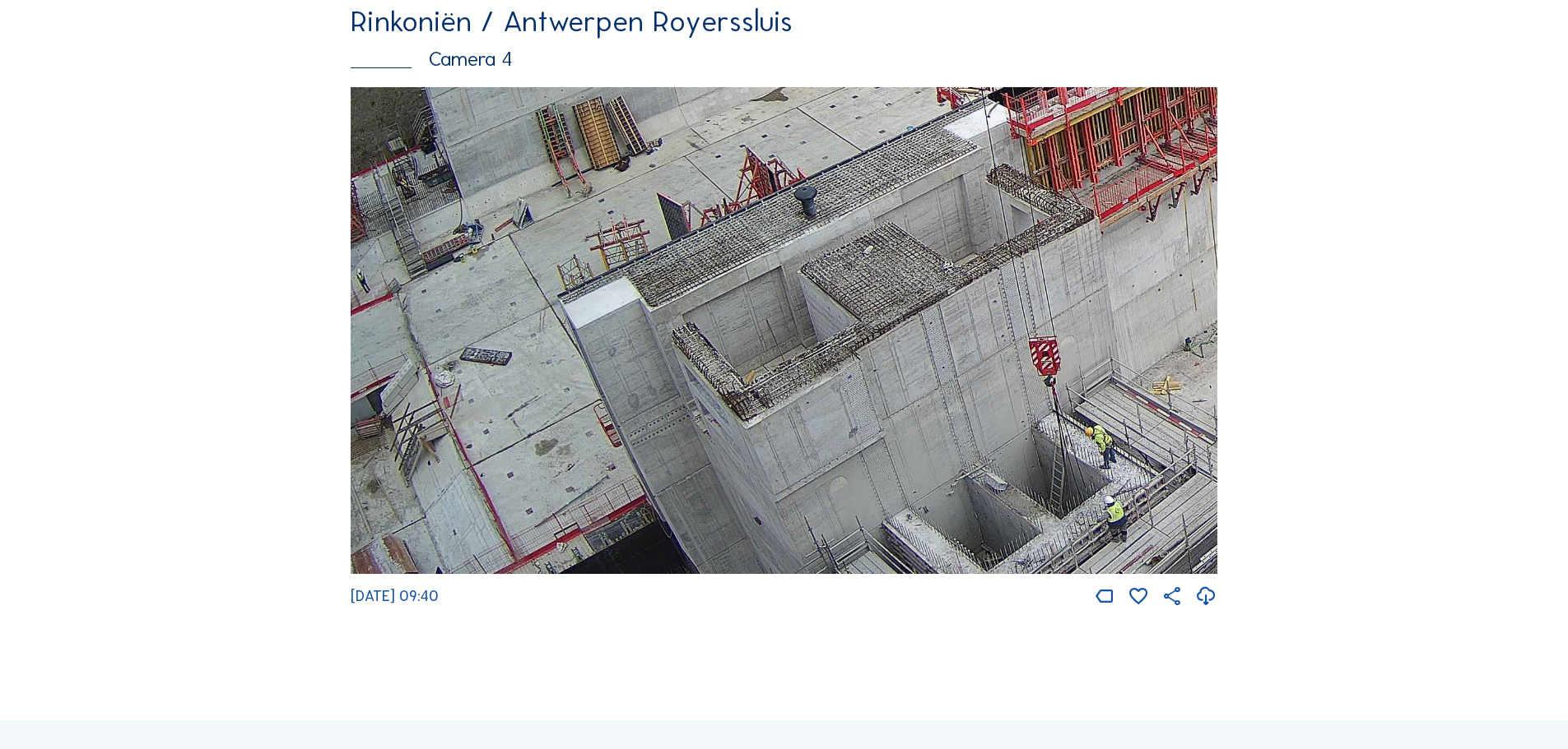
click at [927, 295] on img at bounding box center [784, 331] width 867 height 488
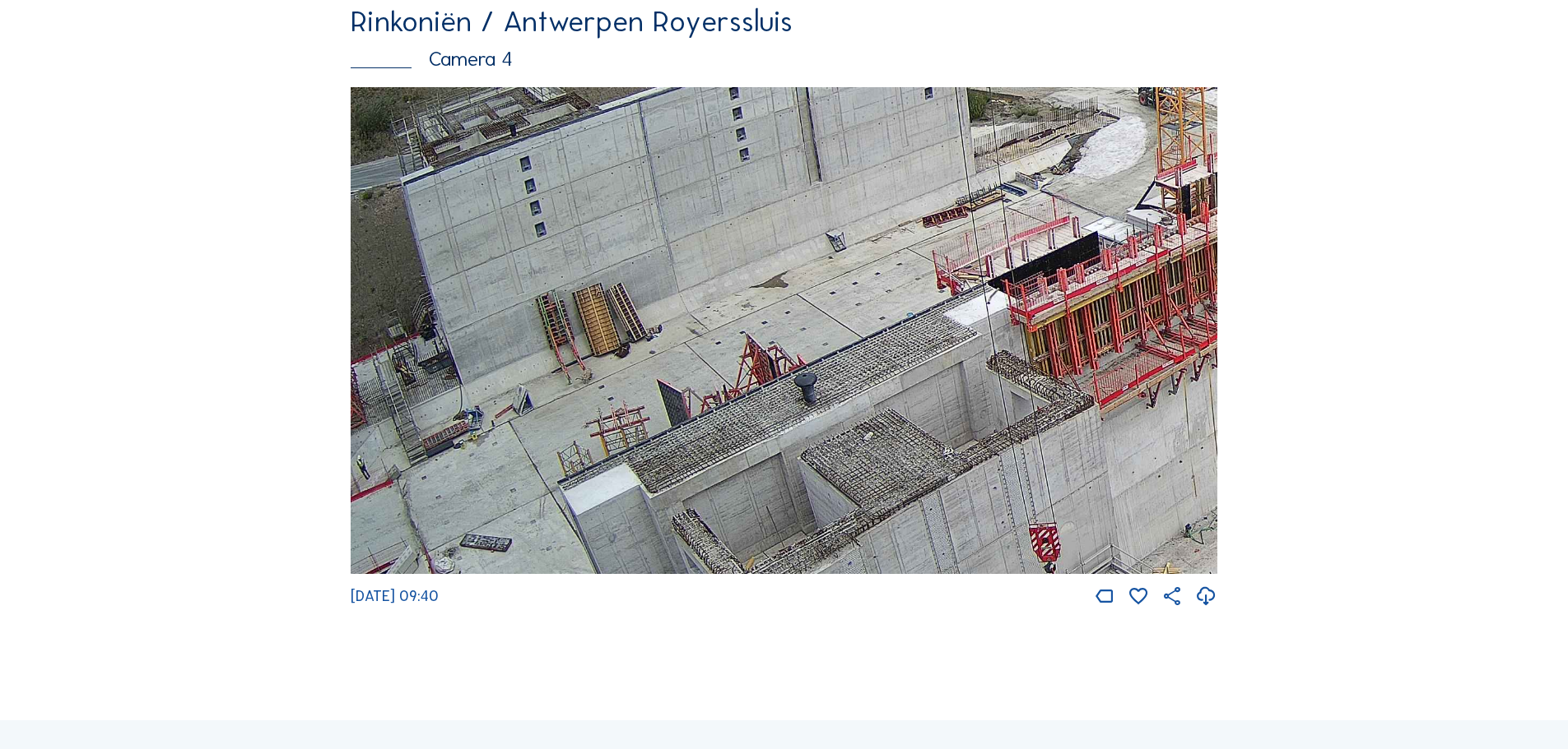
drag, startPoint x: 741, startPoint y: 301, endPoint x: 959, endPoint y: 488, distance: 287.2
click at [959, 488] on img at bounding box center [784, 331] width 867 height 488
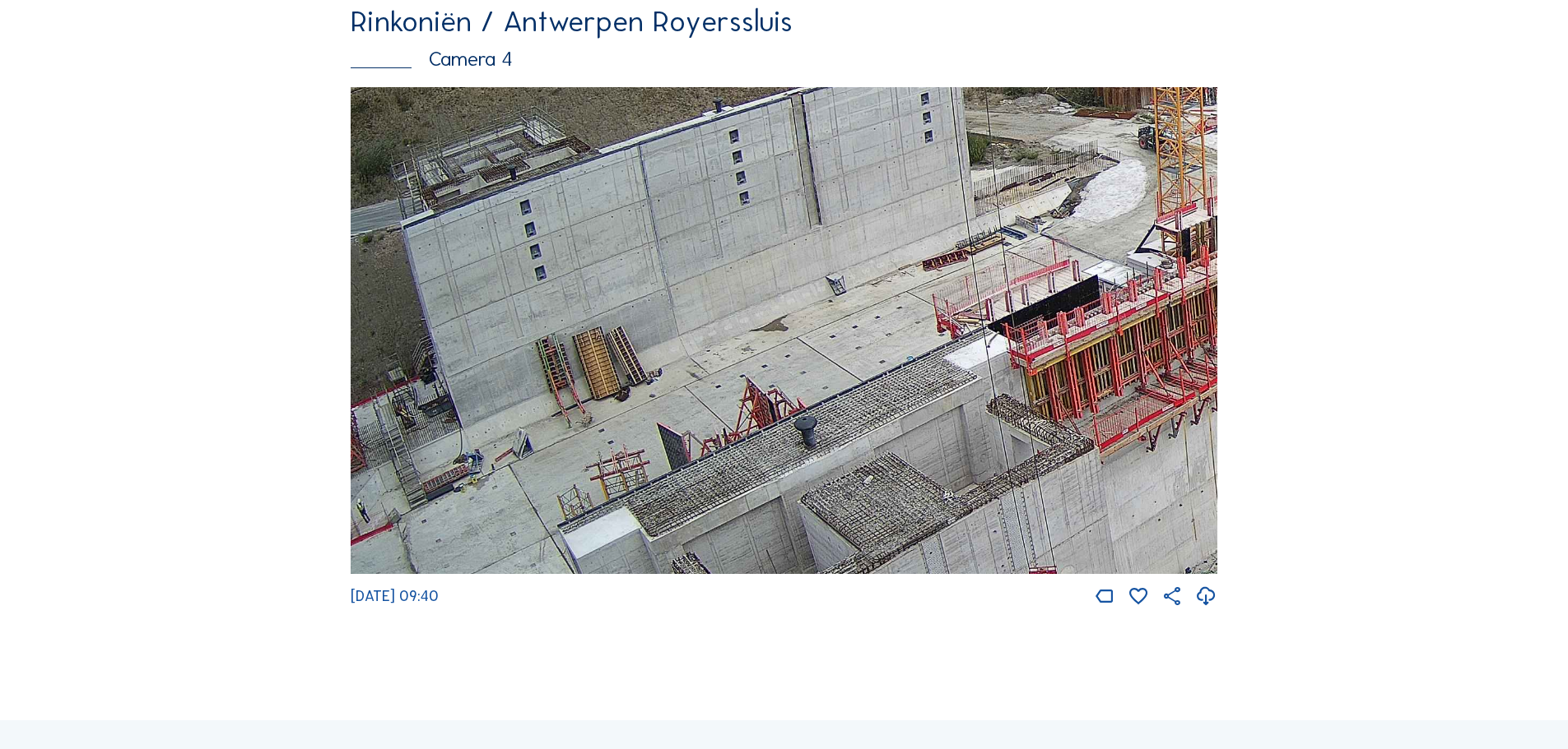
drag, startPoint x: 1021, startPoint y: 339, endPoint x: 1028, endPoint y: 383, distance: 44.6
click at [1028, 383] on img at bounding box center [784, 331] width 867 height 488
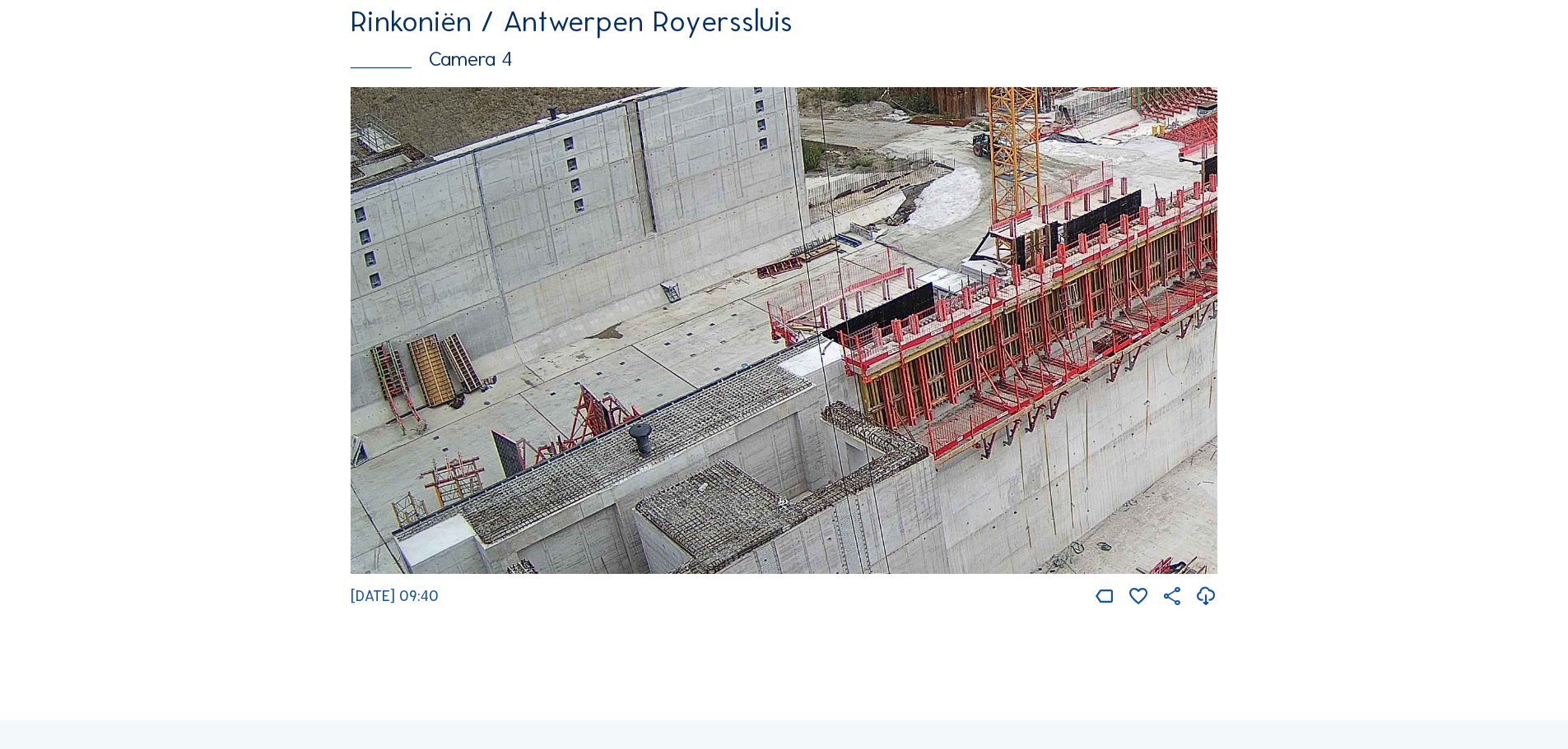
drag, startPoint x: 1112, startPoint y: 297, endPoint x: 946, endPoint y: 304, distance: 166.1
click at [946, 304] on img at bounding box center [784, 331] width 867 height 488
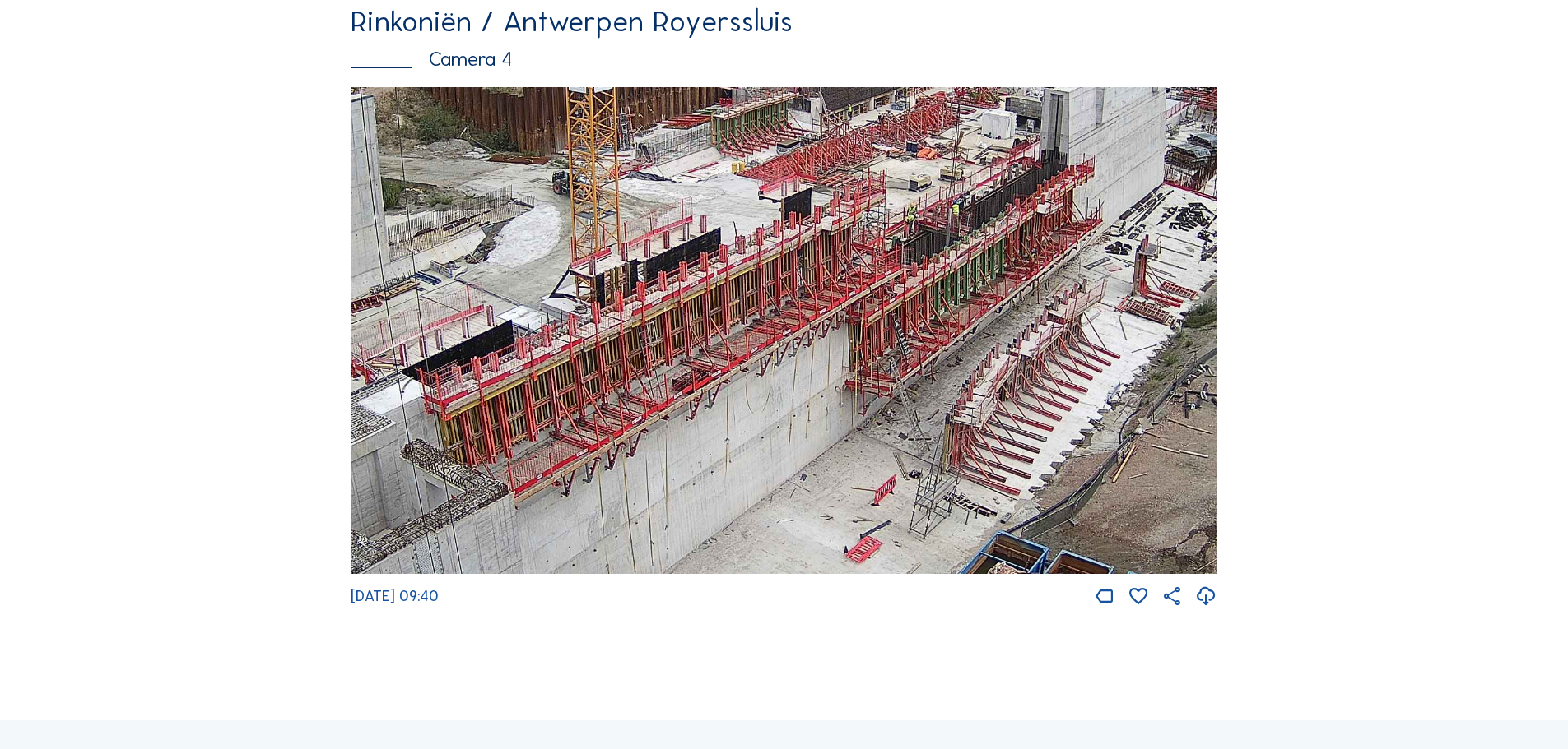
drag, startPoint x: 1152, startPoint y: 354, endPoint x: 732, endPoint y: 392, distance: 421.7
click at [732, 392] on img at bounding box center [784, 331] width 867 height 488
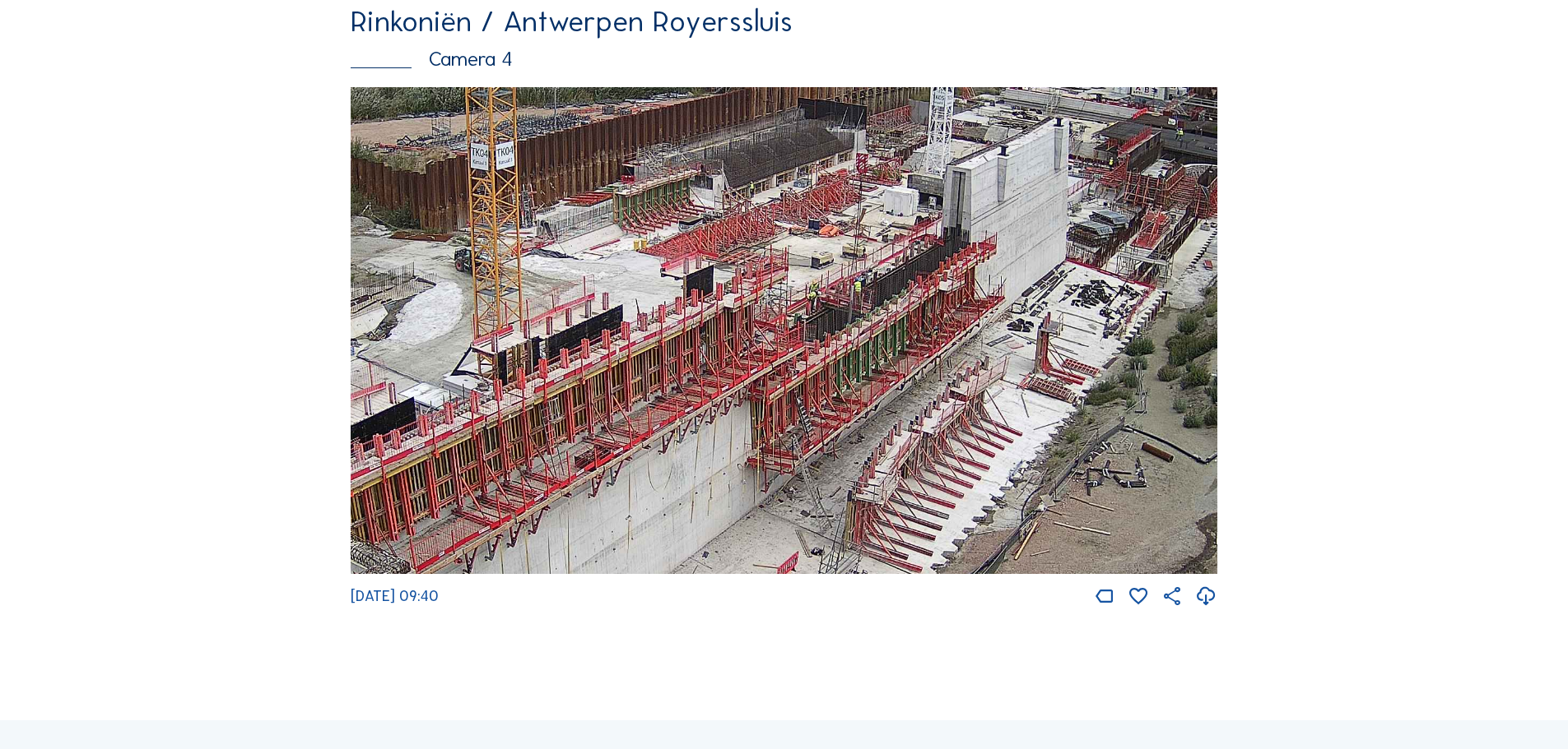
drag, startPoint x: 1078, startPoint y: 348, endPoint x: 980, endPoint y: 426, distance: 125.3
click at [980, 426] on img at bounding box center [784, 331] width 867 height 488
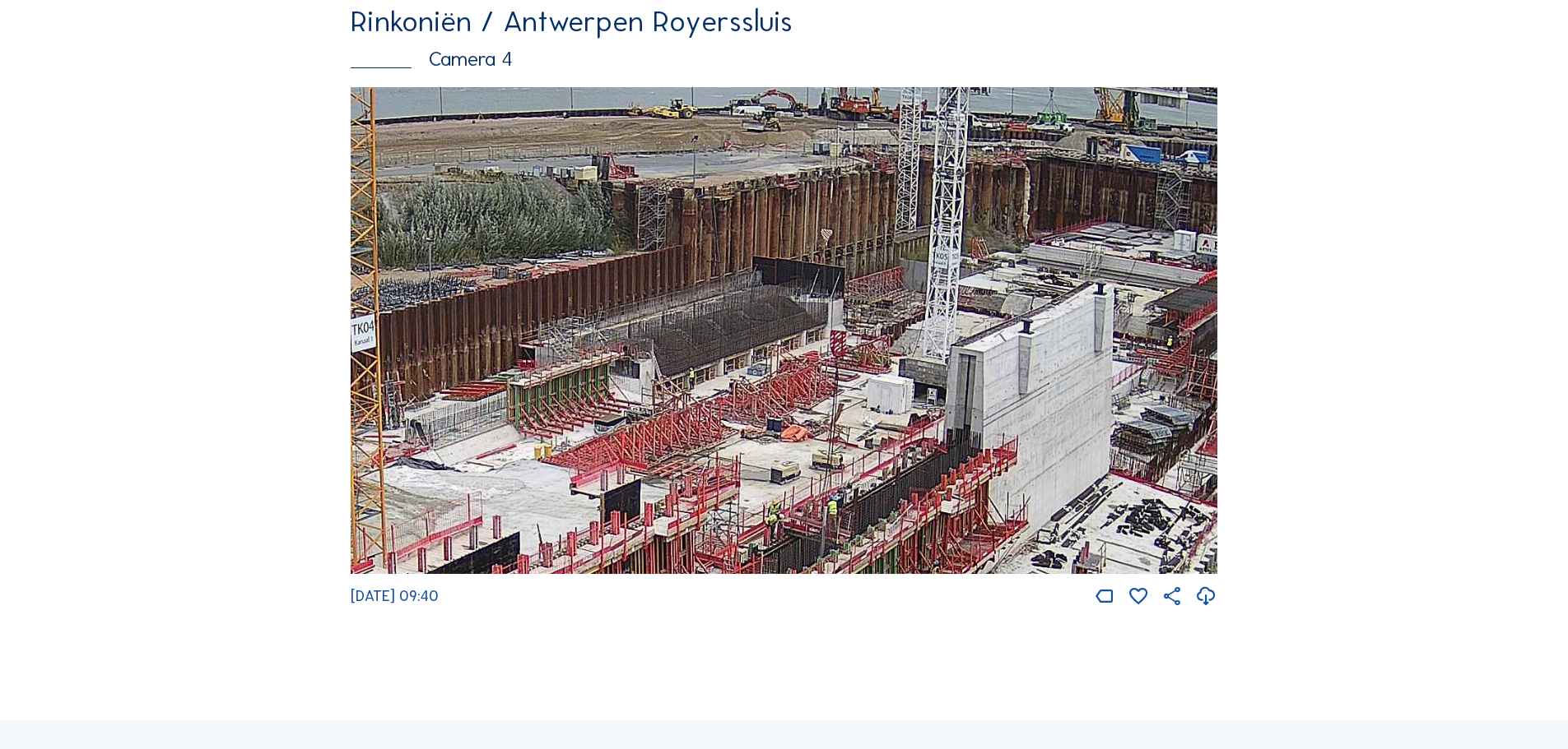
drag, startPoint x: 847, startPoint y: 252, endPoint x: 867, endPoint y: 460, distance: 209.0
click at [867, 460] on img at bounding box center [784, 331] width 867 height 488
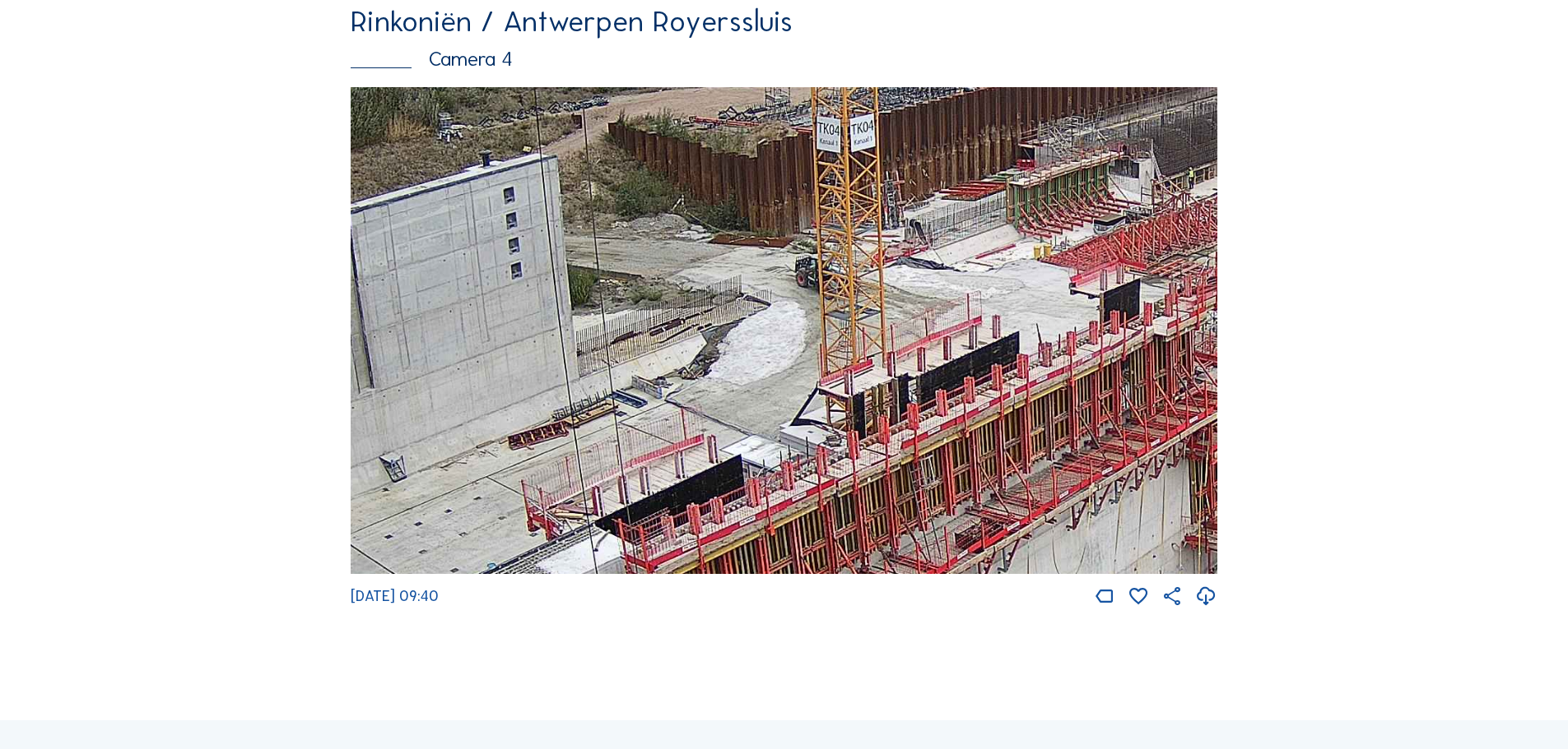
drag, startPoint x: 841, startPoint y: 464, endPoint x: 1232, endPoint y: 294, distance: 426.4
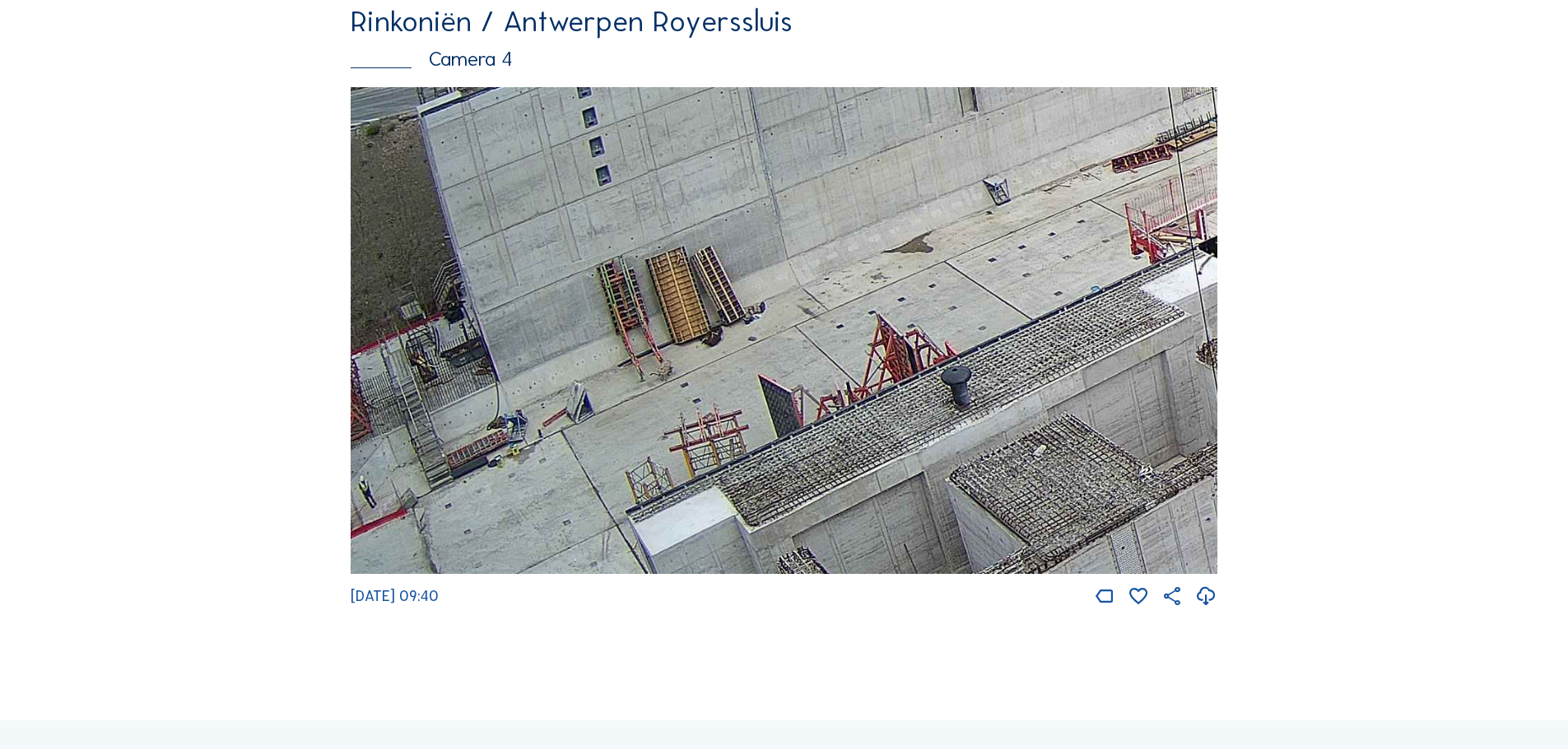
drag, startPoint x: 916, startPoint y: 334, endPoint x: 1354, endPoint y: 185, distance: 462.6
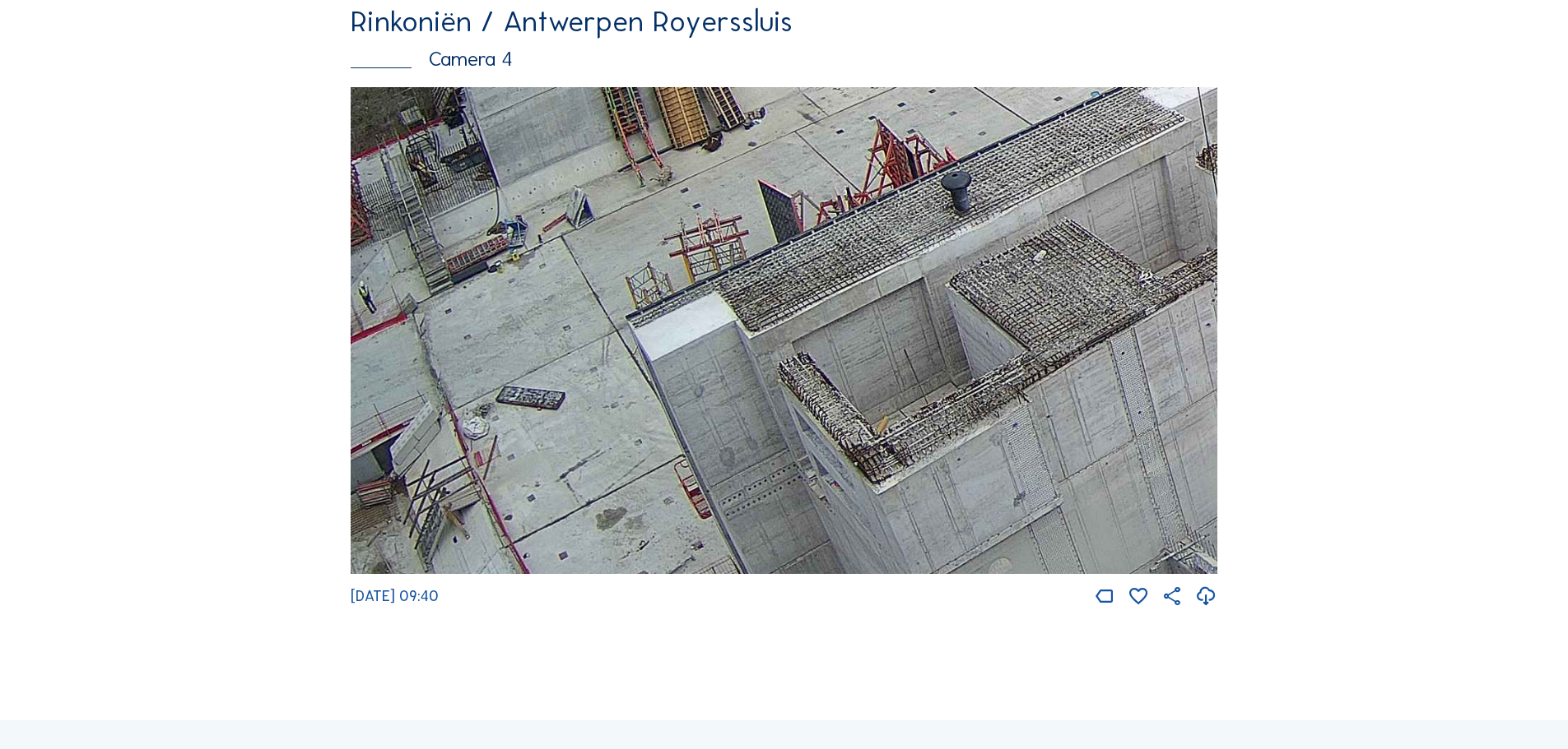
drag, startPoint x: 621, startPoint y: 373, endPoint x: 830, endPoint y: 185, distance: 281.1
click at [830, 185] on img at bounding box center [784, 331] width 867 height 488
drag, startPoint x: 1048, startPoint y: 270, endPoint x: 308, endPoint y: 770, distance: 893.1
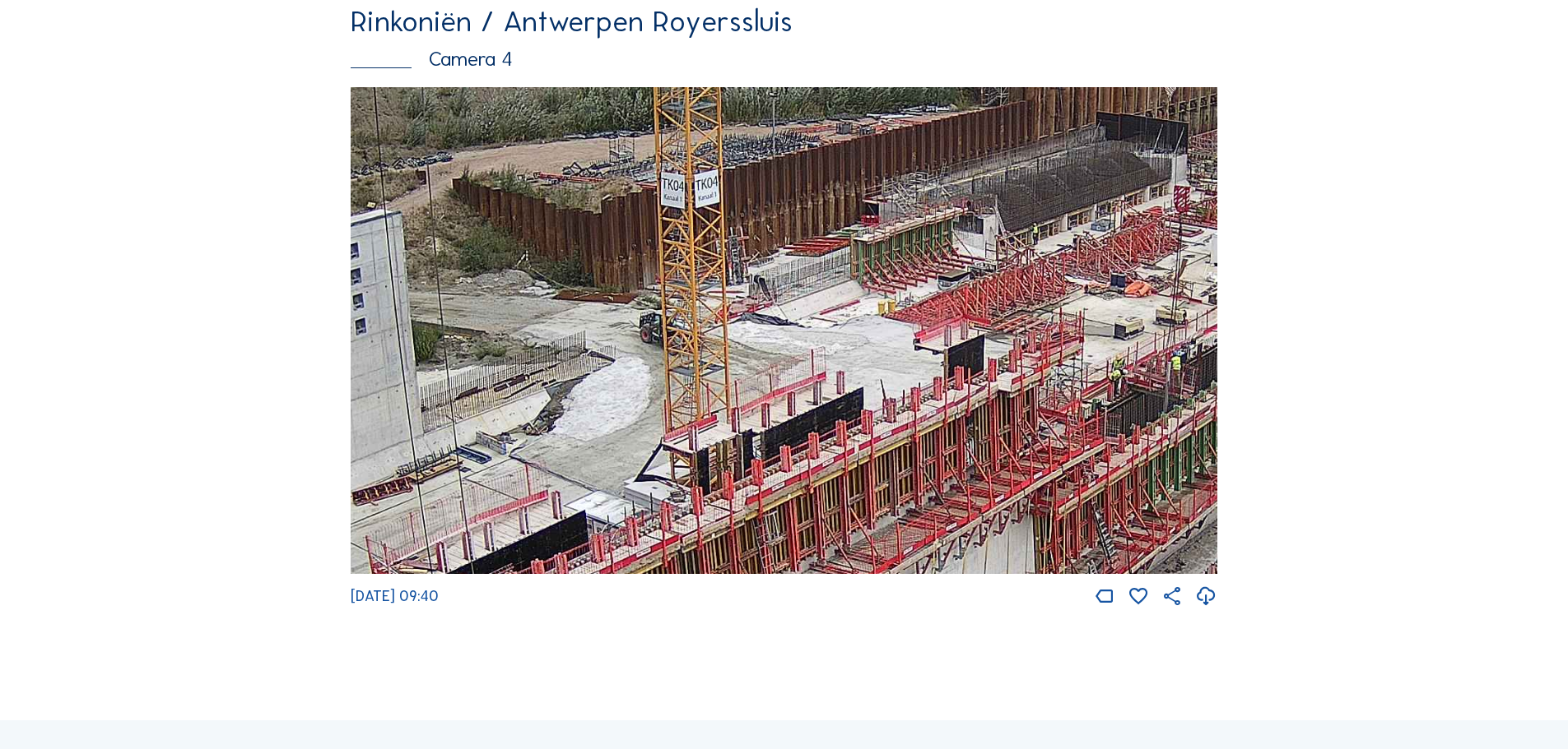
drag, startPoint x: 1066, startPoint y: 379, endPoint x: 1040, endPoint y: 412, distance: 42.0
click at [1040, 412] on img at bounding box center [784, 331] width 867 height 488
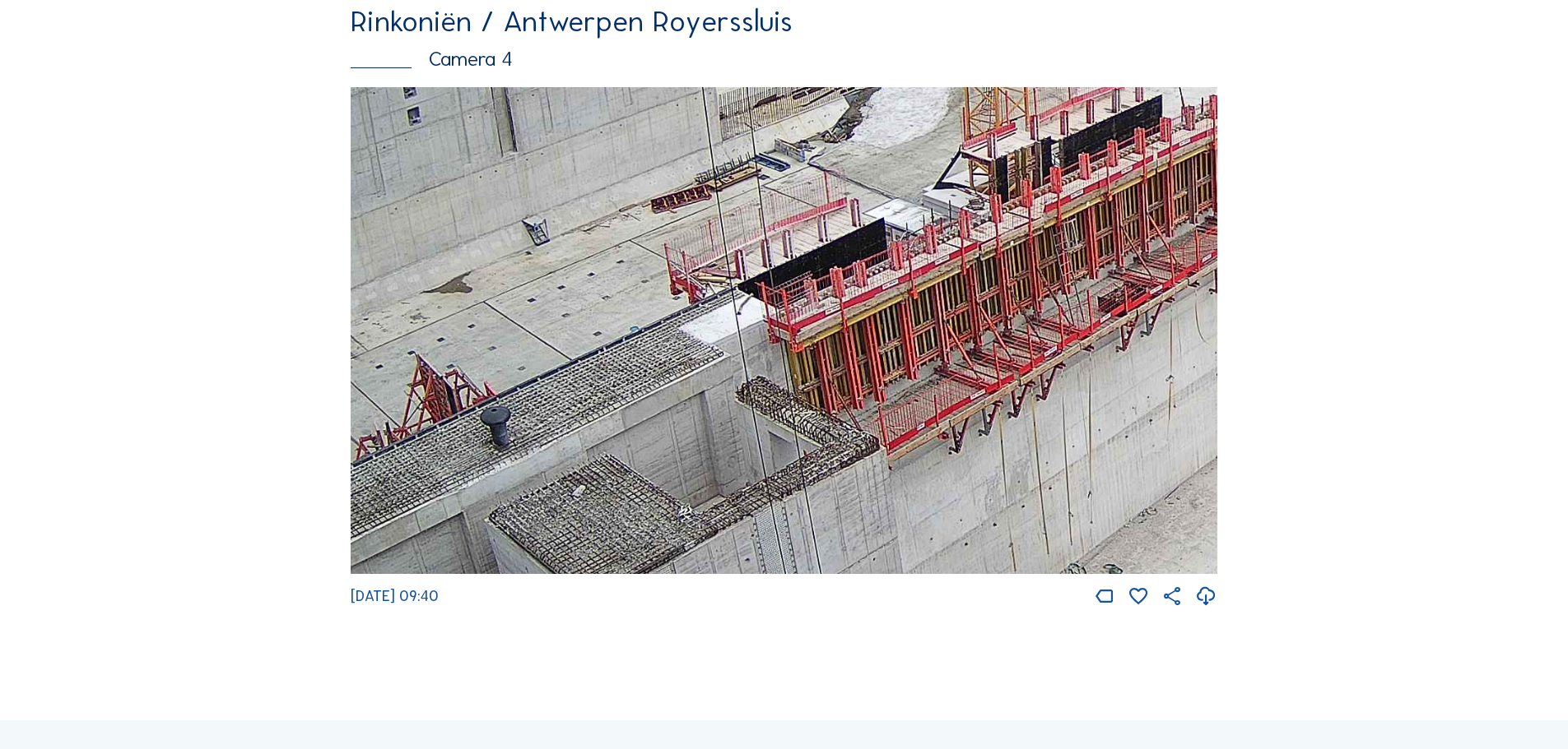
drag, startPoint x: 797, startPoint y: 515, endPoint x: 1102, endPoint y: 216, distance: 427.1
click at [1102, 216] on img at bounding box center [784, 331] width 867 height 488
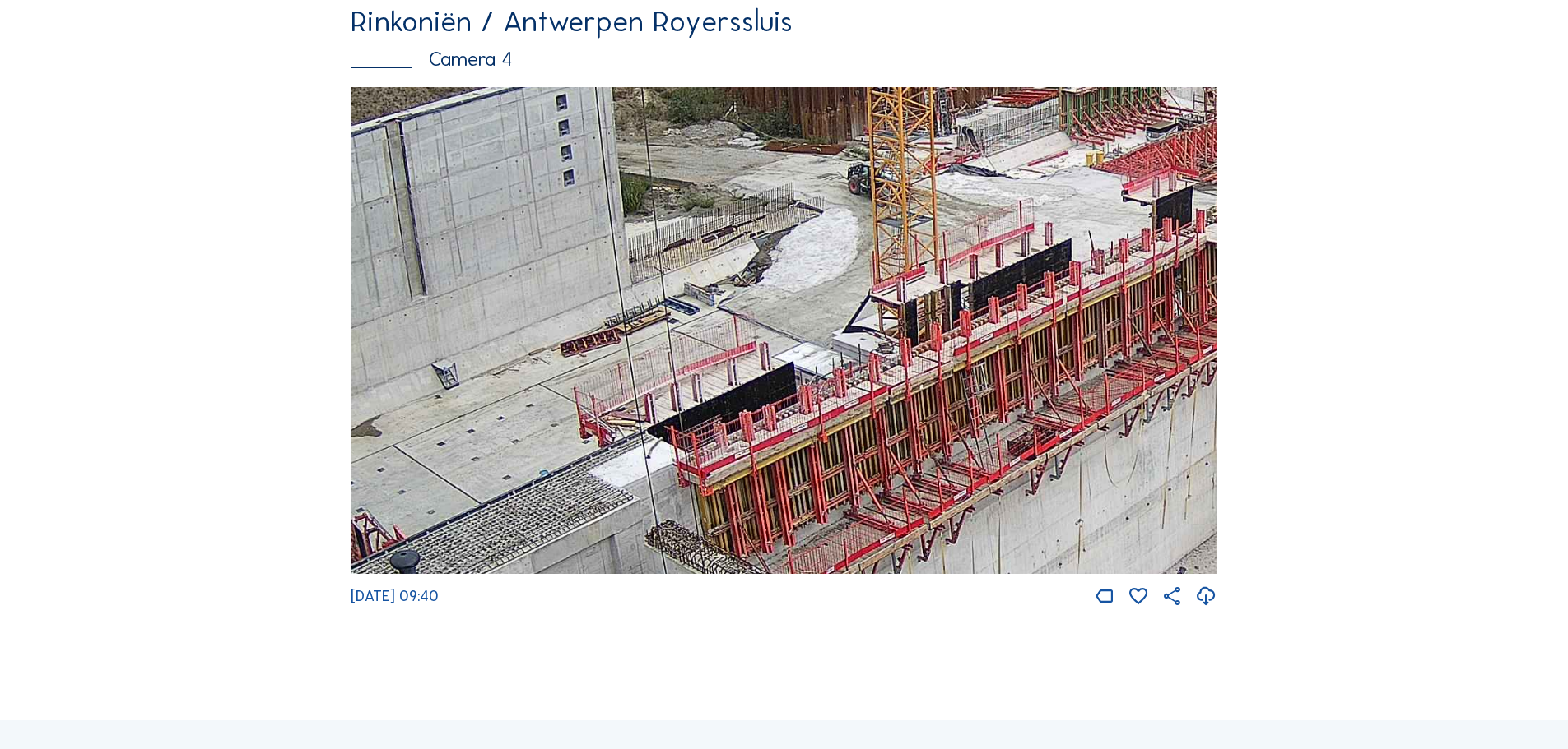
drag, startPoint x: 1027, startPoint y: 285, endPoint x: 937, endPoint y: 430, distance: 170.7
click at [937, 430] on img at bounding box center [784, 331] width 867 height 488
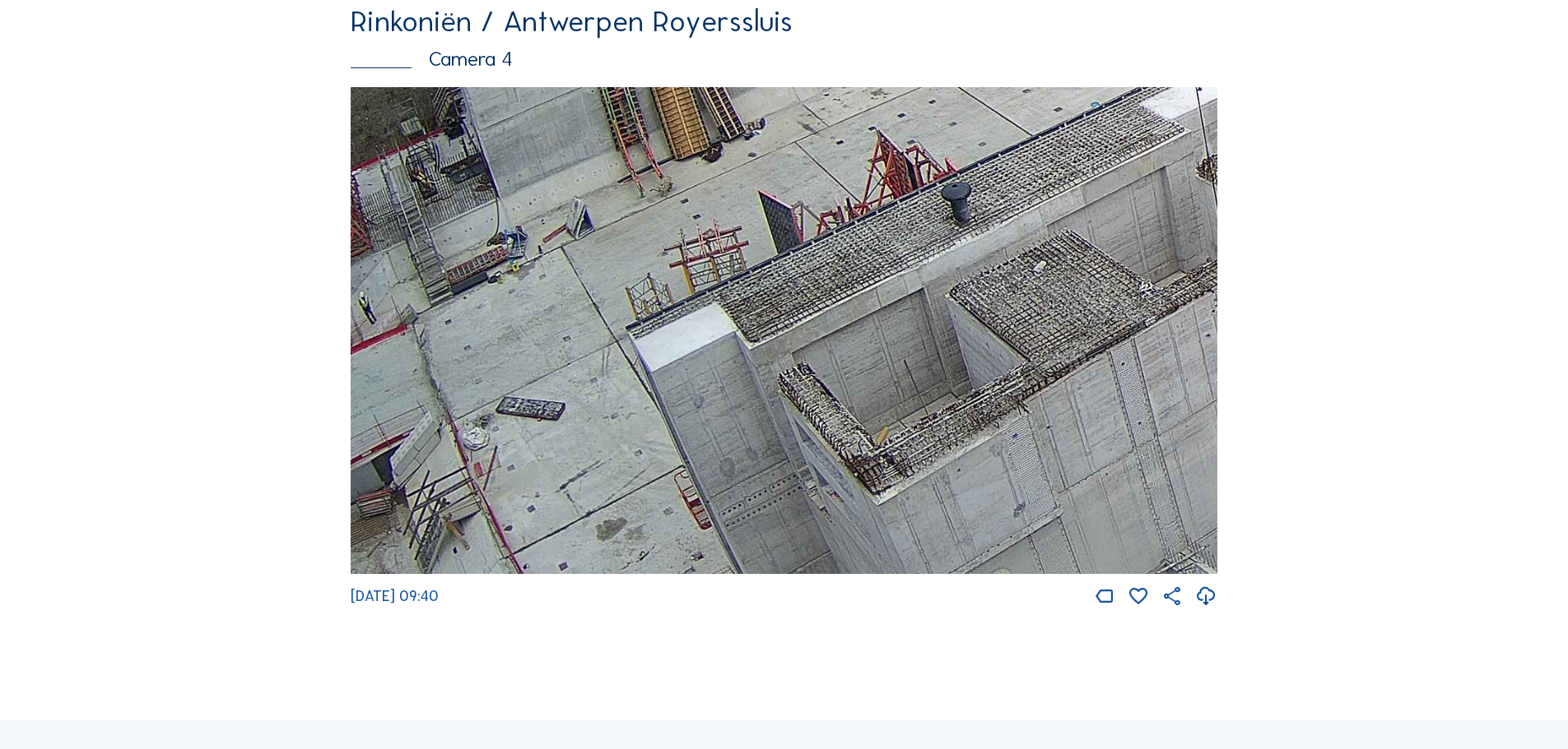
drag, startPoint x: 537, startPoint y: 418, endPoint x: 1457, endPoint y: 48, distance: 991.6
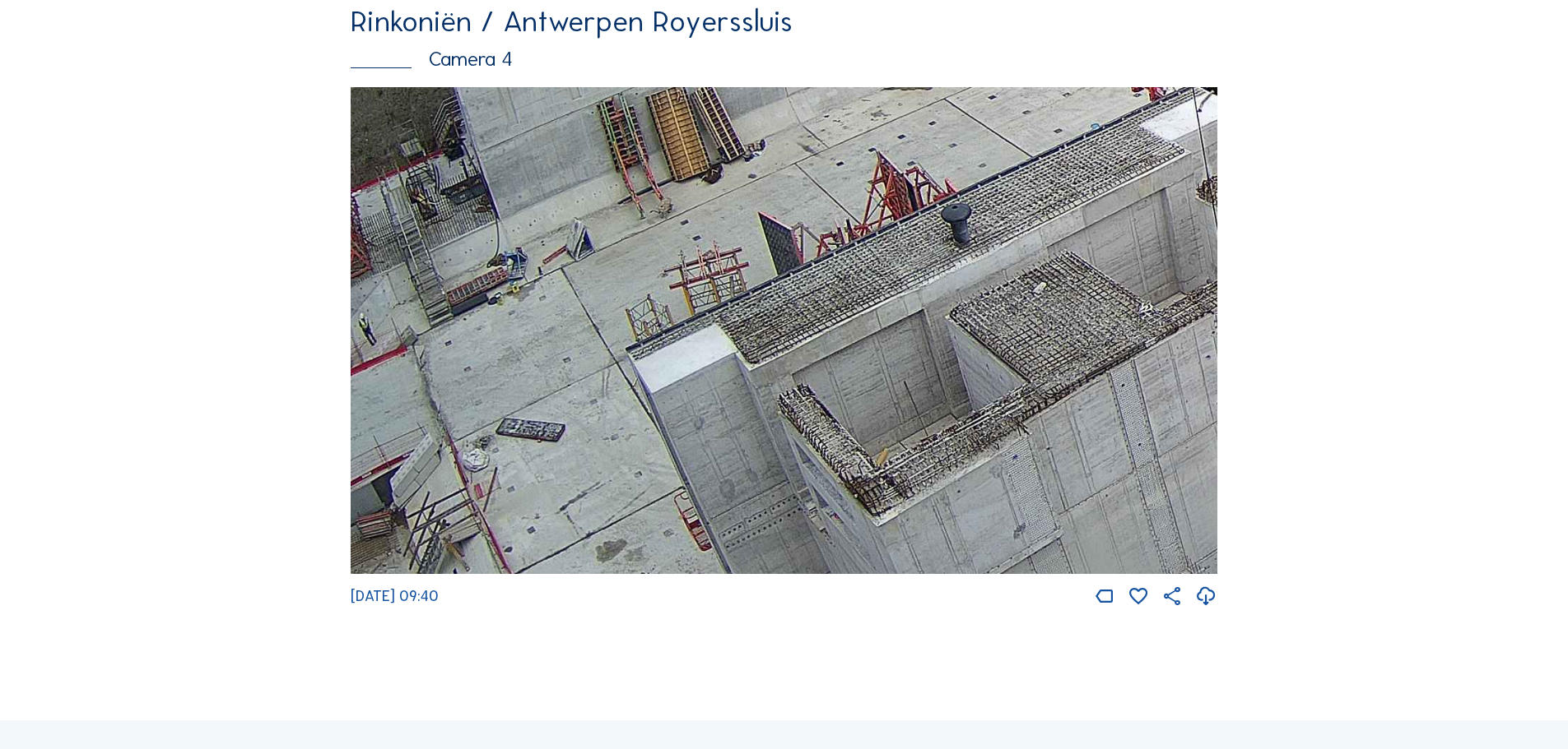
drag, startPoint x: 971, startPoint y: 377, endPoint x: 1461, endPoint y: 374, distance: 490.0
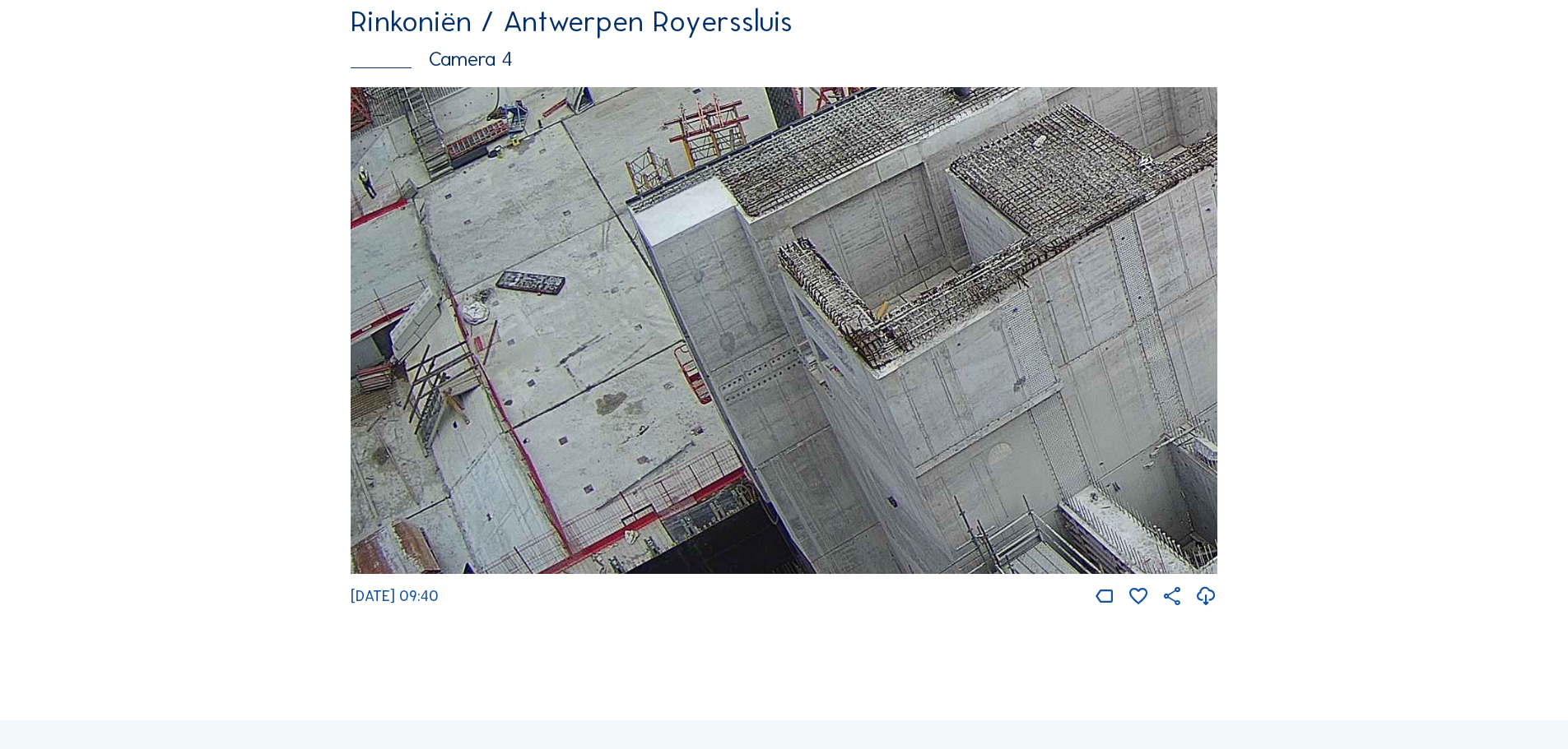
drag, startPoint x: 1147, startPoint y: 298, endPoint x: 1168, endPoint y: 277, distance: 29.7
click at [1166, 278] on img at bounding box center [784, 331] width 867 height 488
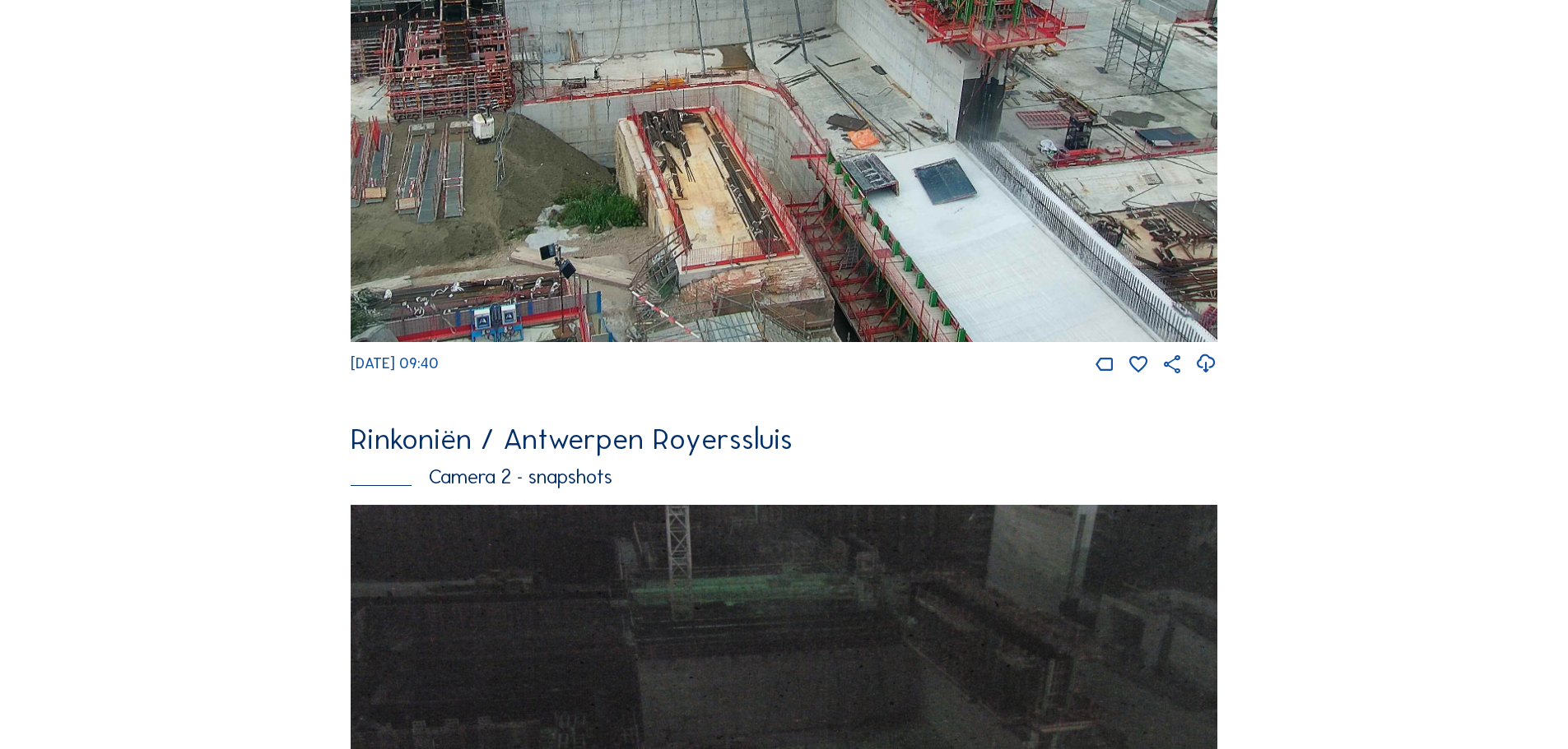
scroll to position [987, 0]
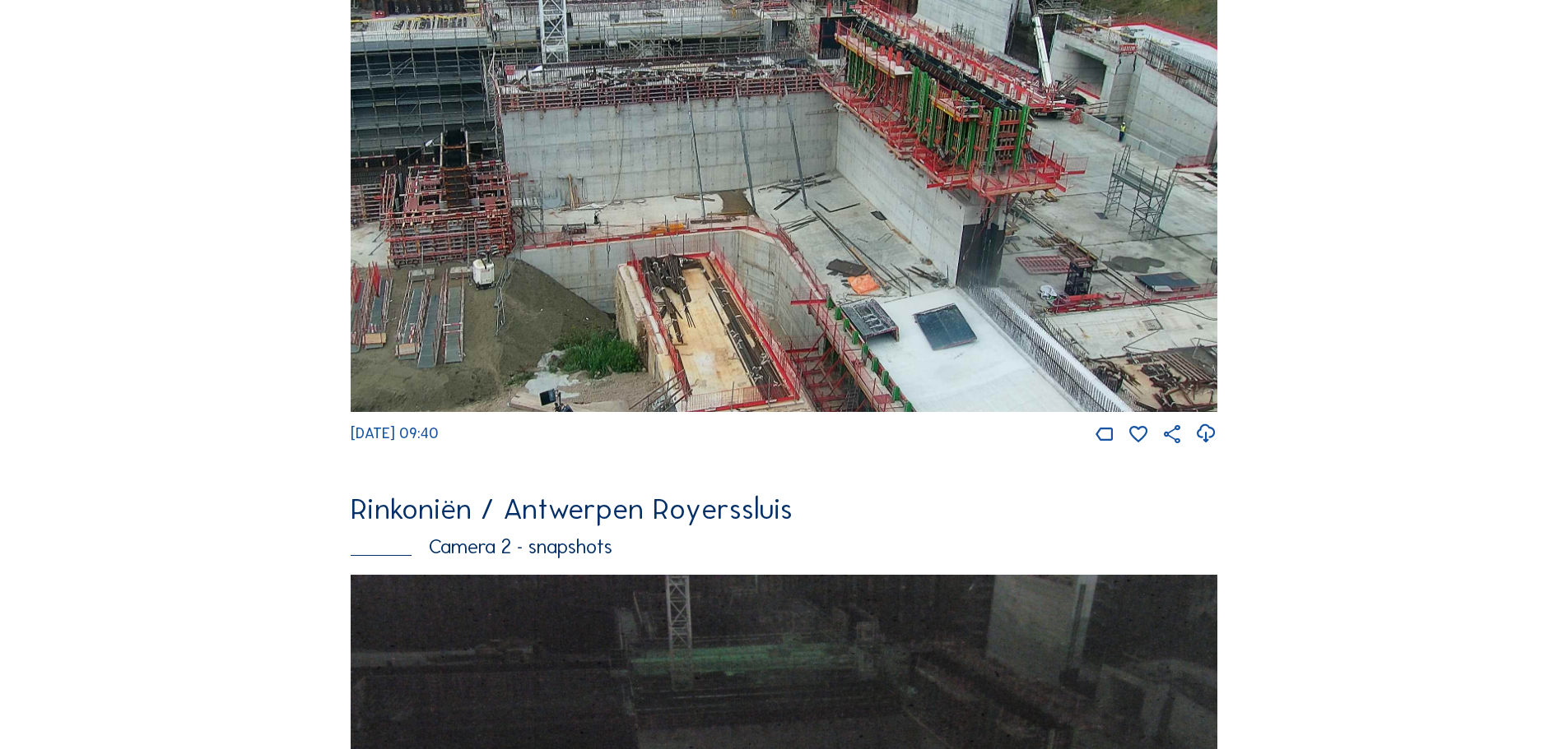
drag, startPoint x: 1123, startPoint y: 350, endPoint x: 1021, endPoint y: 411, distance: 118.8
click at [1021, 411] on img at bounding box center [784, 158] width 867 height 508
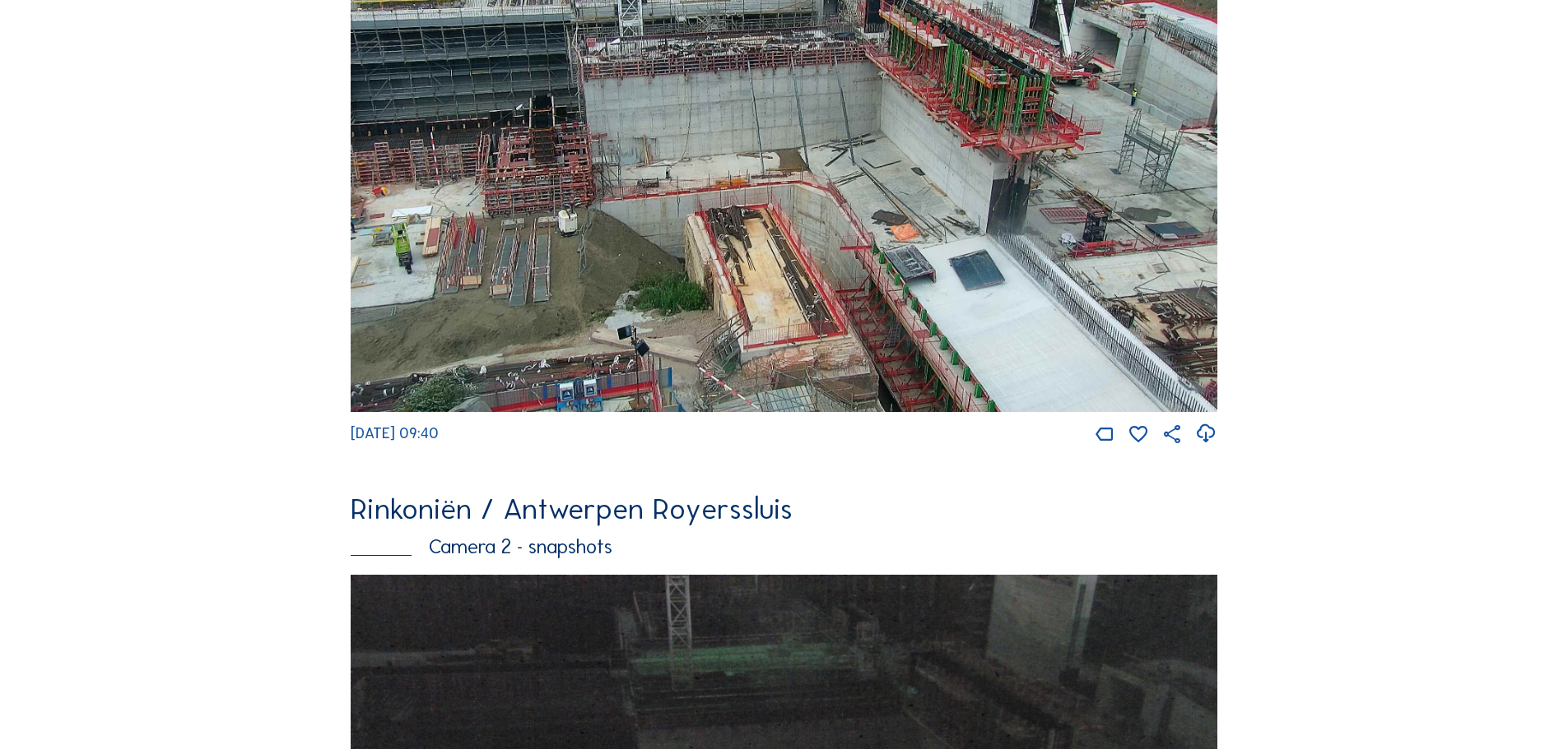
drag, startPoint x: 997, startPoint y: 182, endPoint x: 967, endPoint y: 117, distance: 71.6
click at [967, 117] on img at bounding box center [784, 158] width 867 height 508
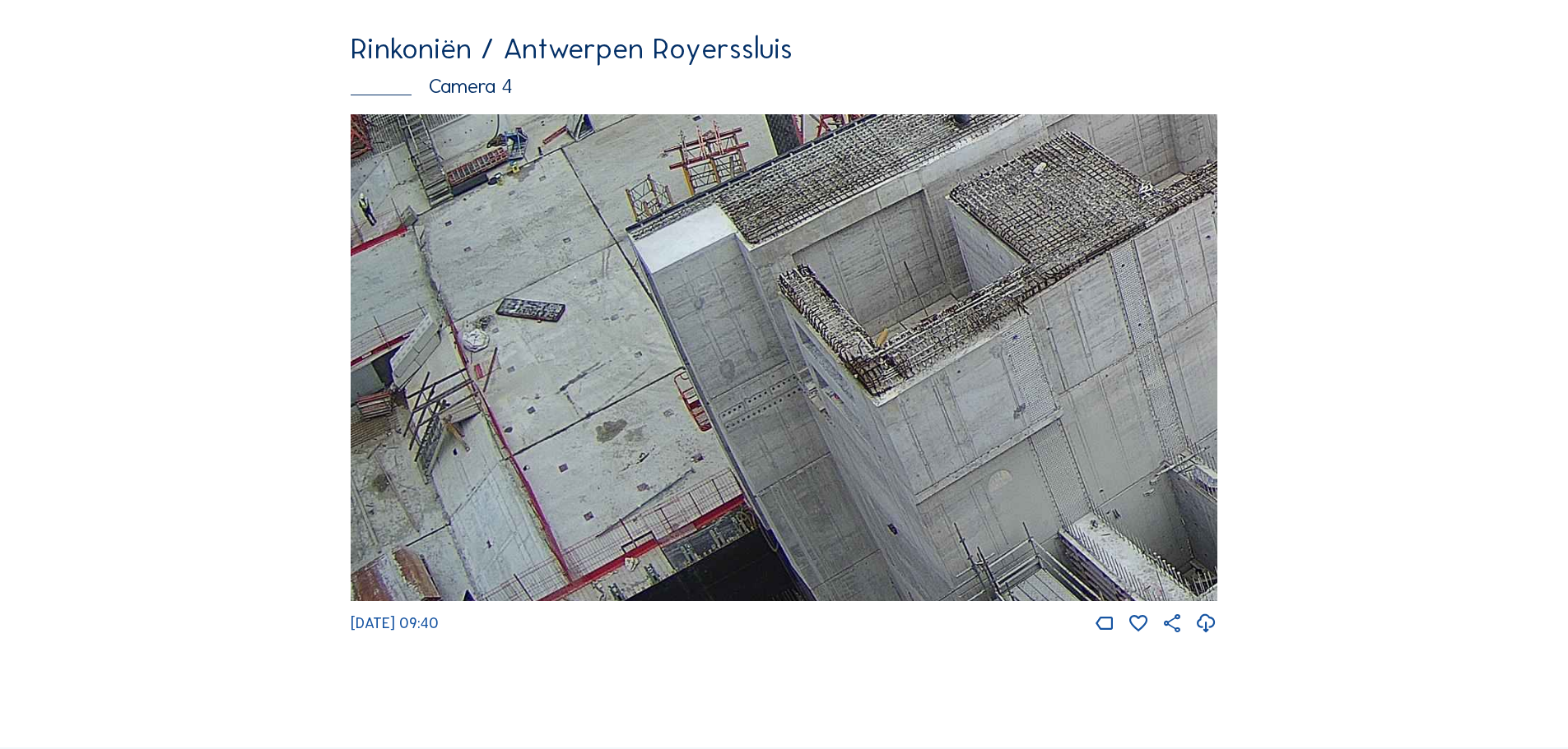
scroll to position [2961, 0]
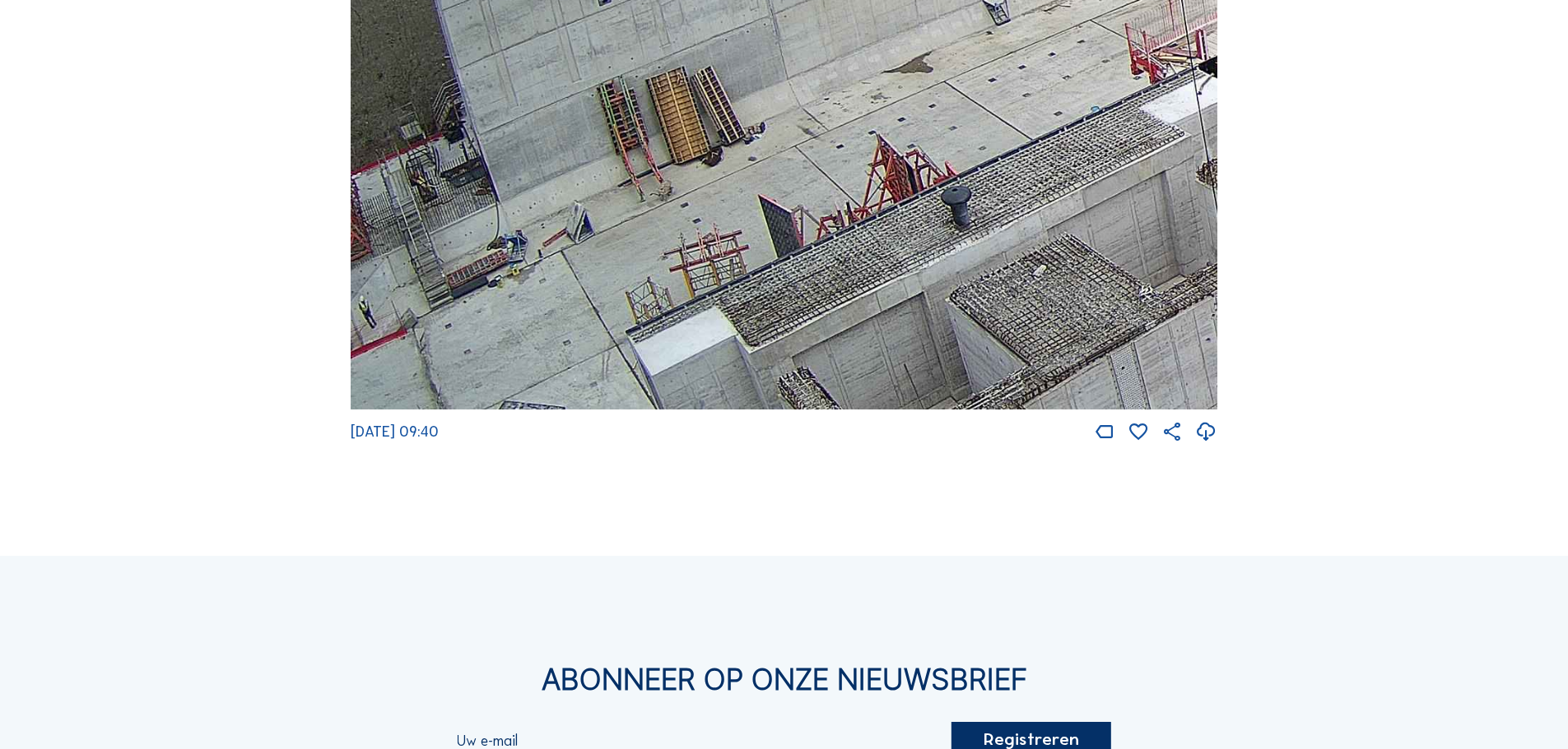
drag, startPoint x: 689, startPoint y: 371, endPoint x: 966, endPoint y: 562, distance: 336.5
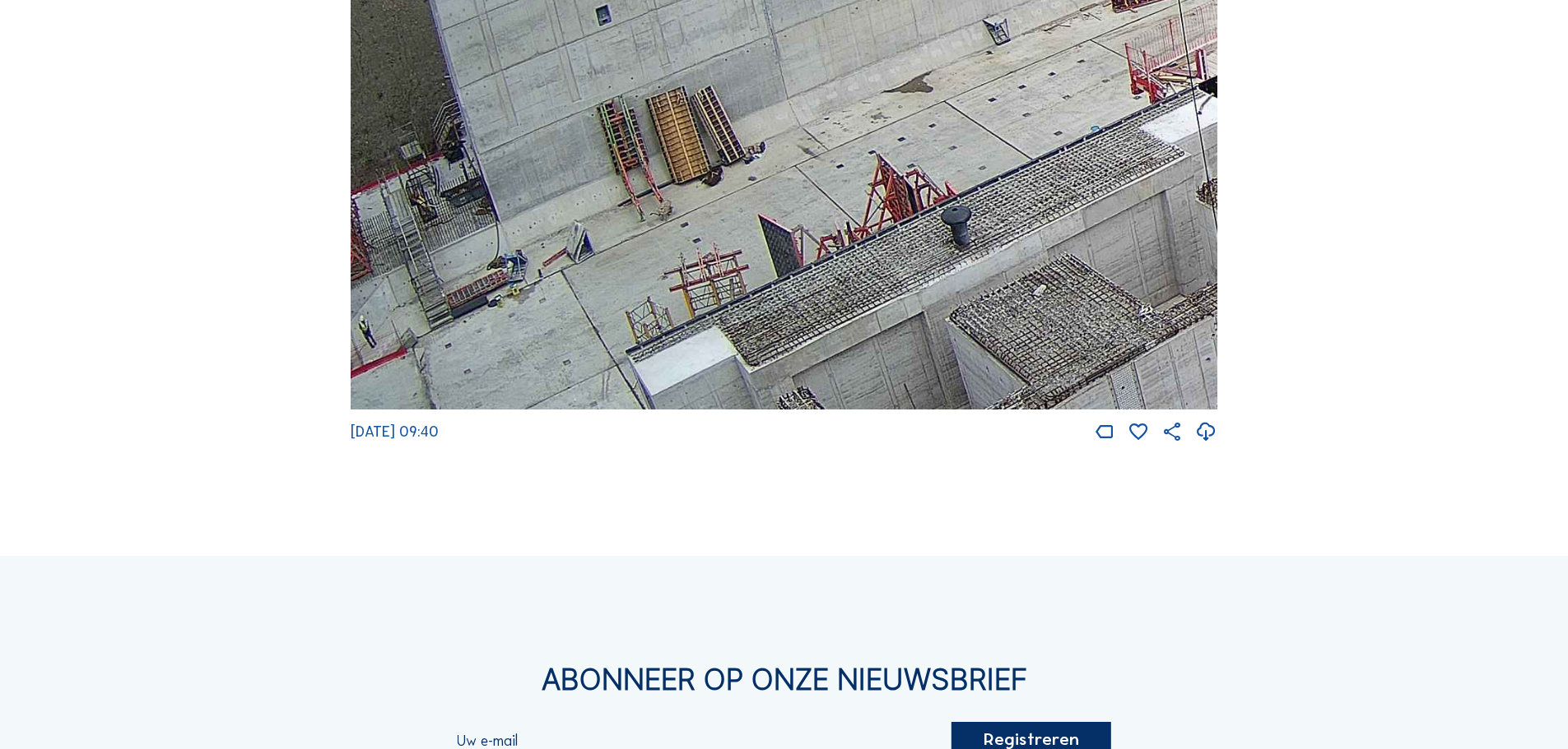
drag, startPoint x: 530, startPoint y: 360, endPoint x: 621, endPoint y: 393, distance: 96.8
click at [621, 393] on img at bounding box center [784, 166] width 867 height 488
